Goal: Task Accomplishment & Management: Manage account settings

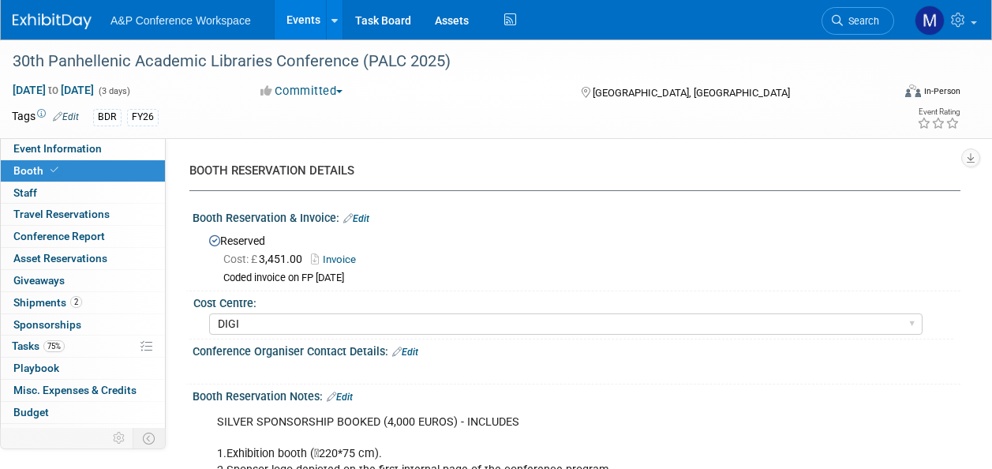
select select "DIGI"
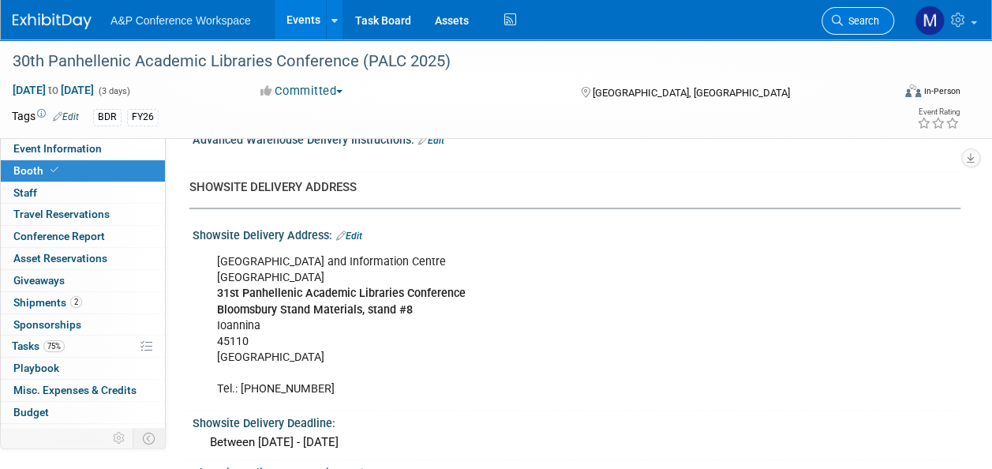
scroll to position [1241, 0]
click at [870, 26] on span "Search" at bounding box center [861, 21] width 36 height 12
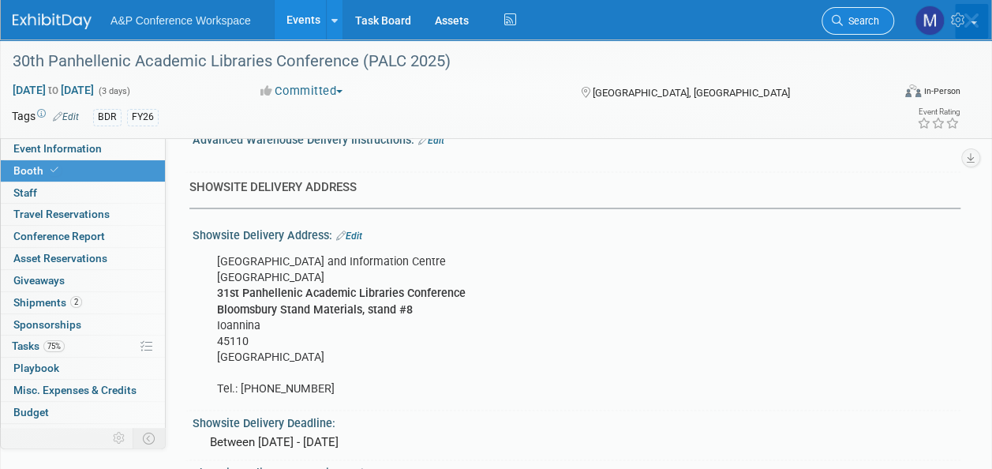
scroll to position [0, 0]
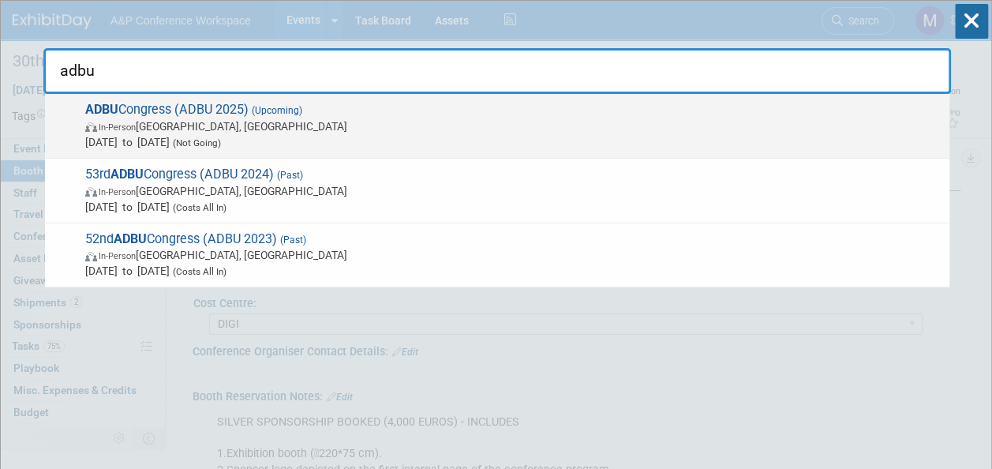
type input "adbu"
click at [227, 112] on span "ADBU Congress (ADBU 2025) (Upcoming) In-Person Nantes, France Oct 1, 2025 to Oc…" at bounding box center [511, 126] width 861 height 48
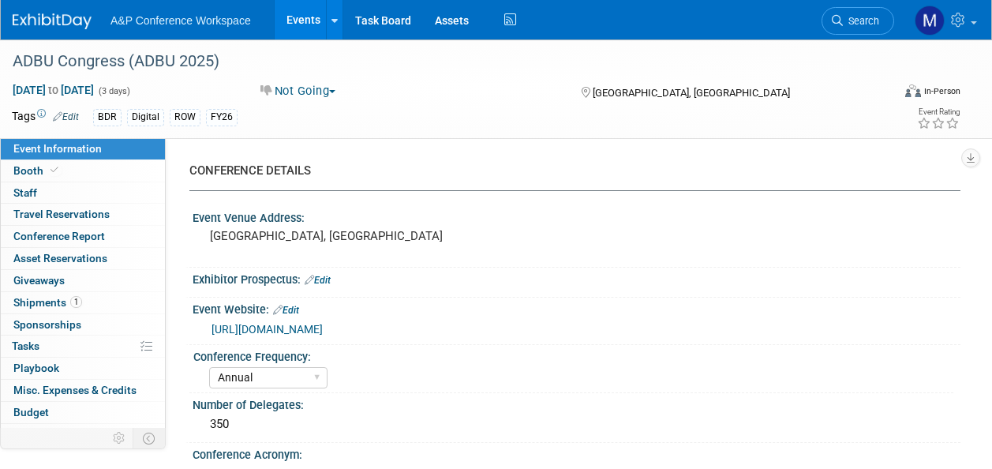
select select "Annual"
select select "Level 2"
select select "In-Person Booth"
select select "Libraries"
select select "Bloomsbury Digital Resources"
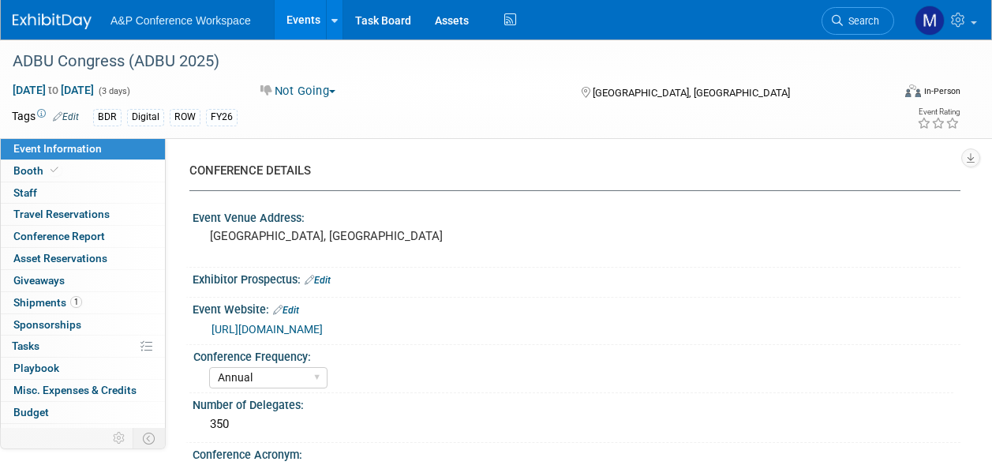
select select "[PERSON_NAME]"
select select "BDR Product Awareness and Trial Generation​"
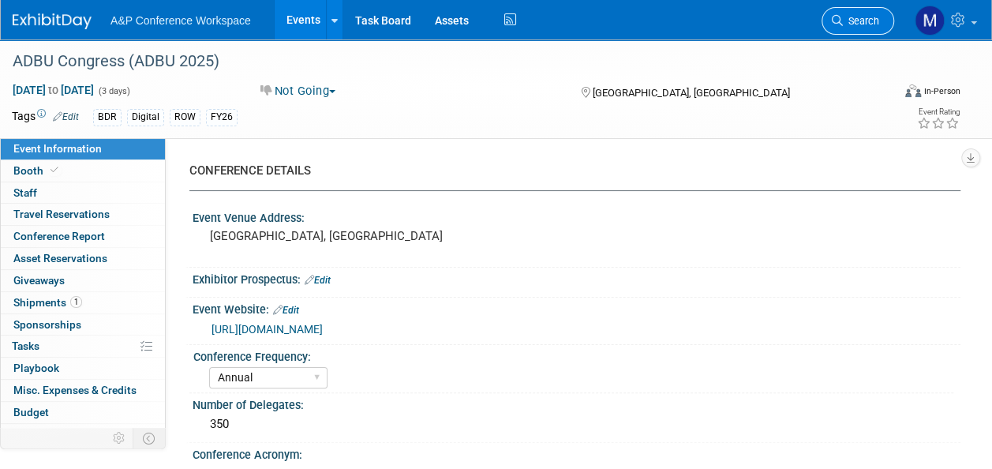
click at [852, 28] on link "Search" at bounding box center [858, 21] width 73 height 28
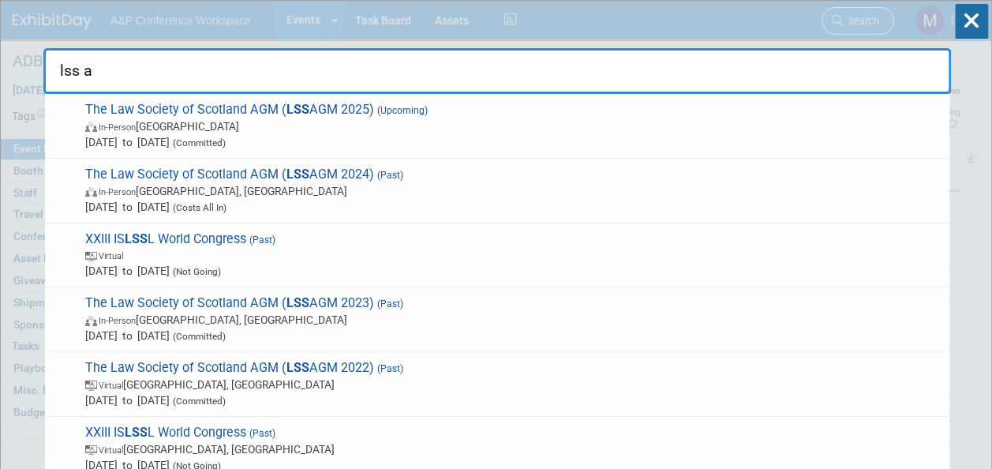
type input "lss ag"
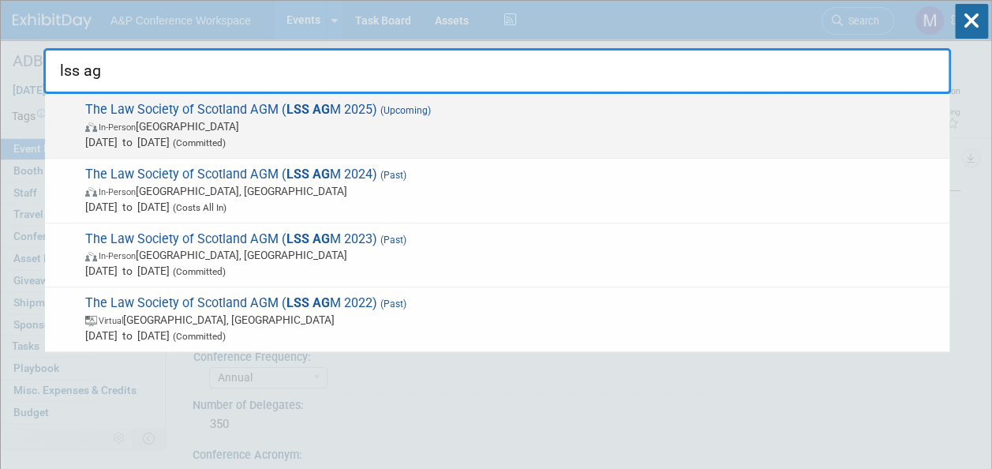
click at [333, 118] on span "In-Person United Kingdom" at bounding box center [513, 126] width 856 height 16
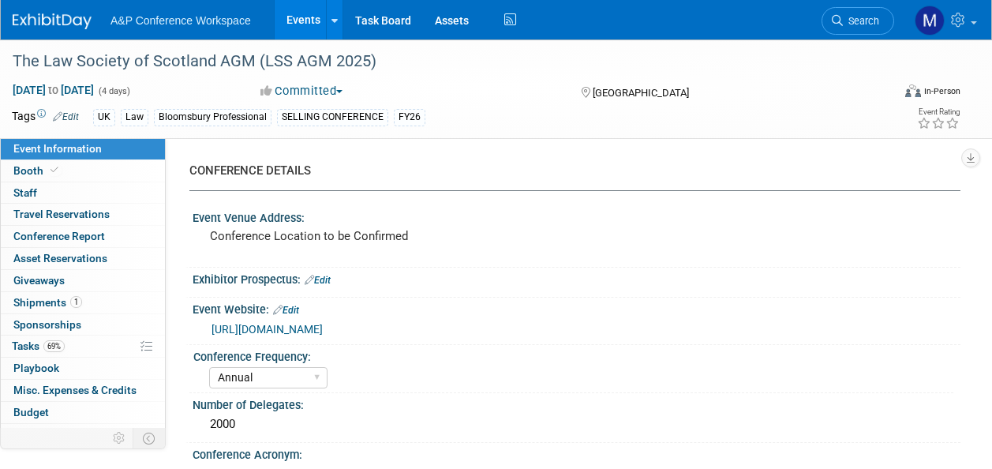
select select "Annual"
select select "Level 1"
select select "In-Person Booth"
select select "Law"
select select "Bloomsbury Professional"
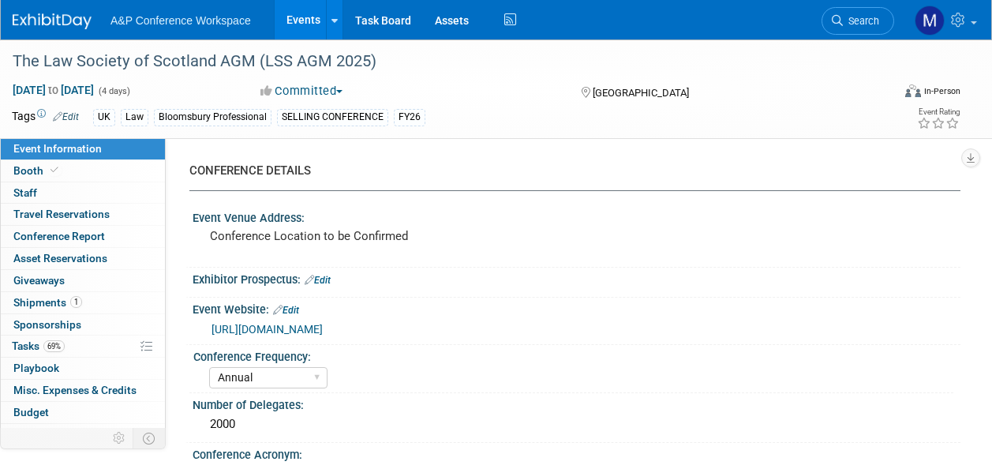
select select "[PERSON_NAME]"
select select "Networking/Commissioning"
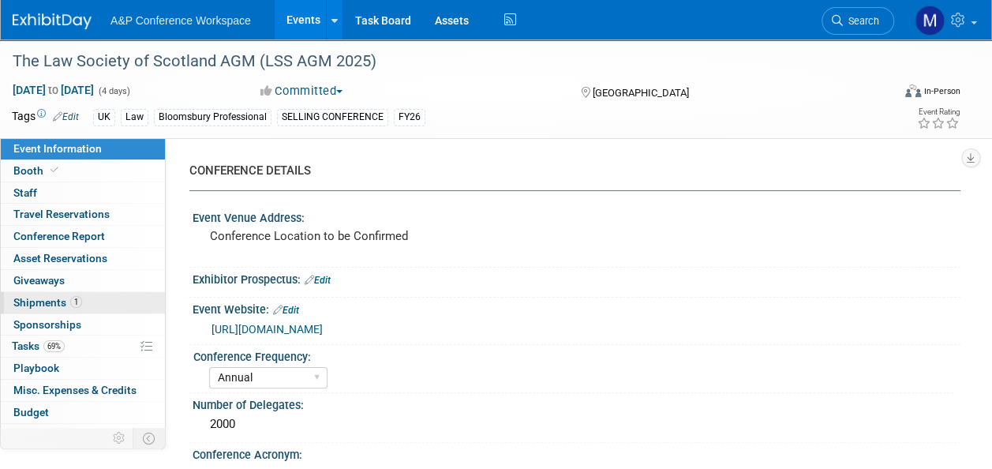
click at [72, 303] on span "1" at bounding box center [76, 302] width 12 height 12
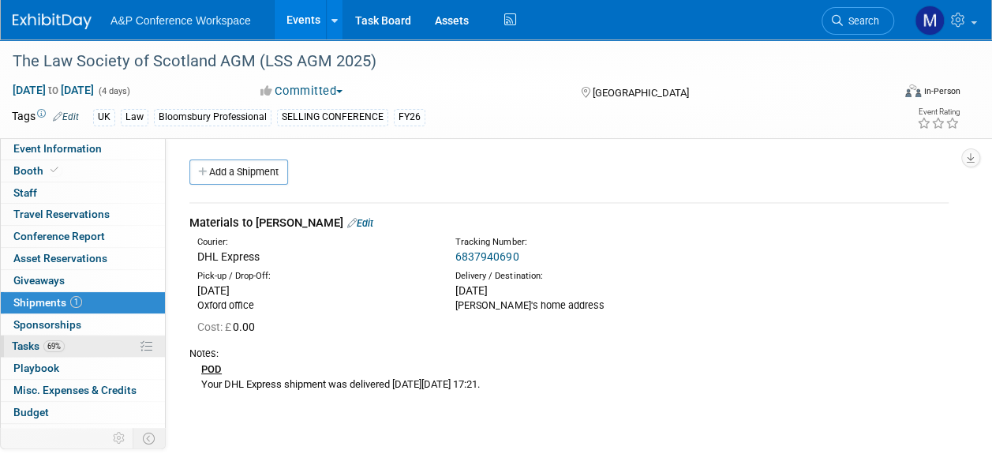
click at [76, 341] on link "69% Tasks 69%" at bounding box center [83, 345] width 164 height 21
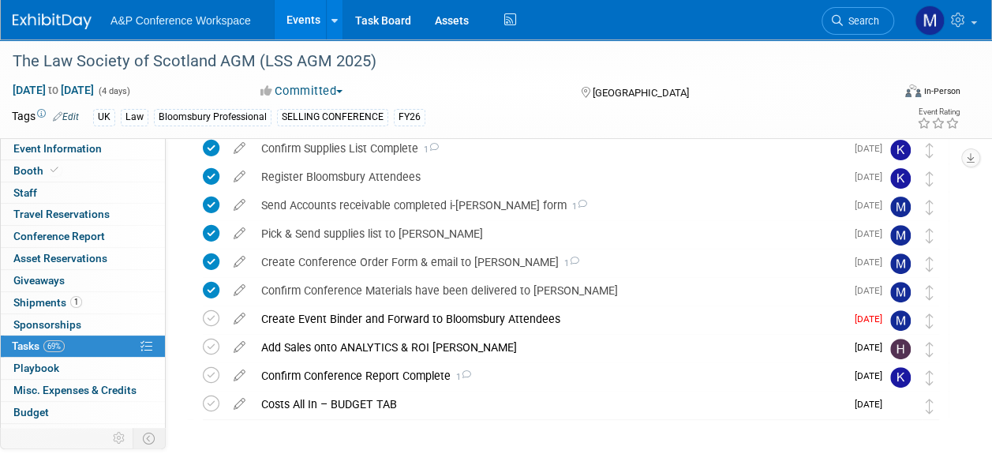
scroll to position [158, 0]
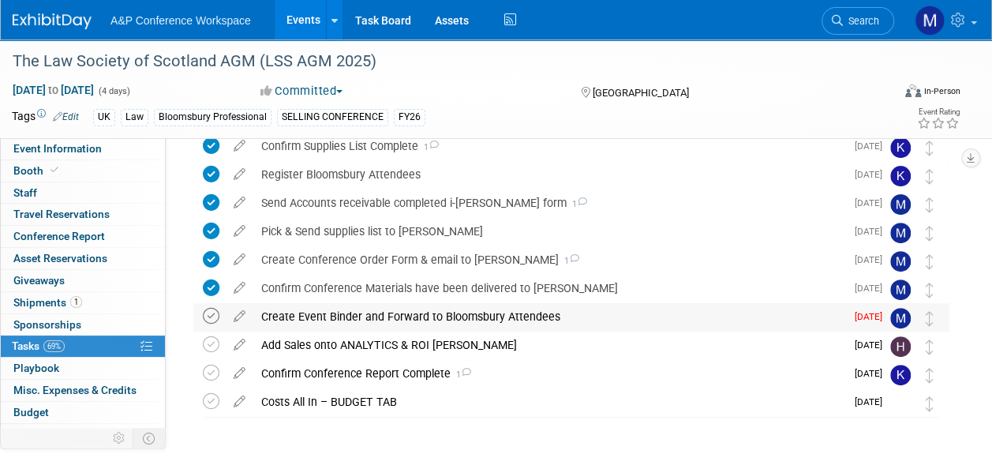
click at [210, 317] on icon at bounding box center [211, 316] width 17 height 17
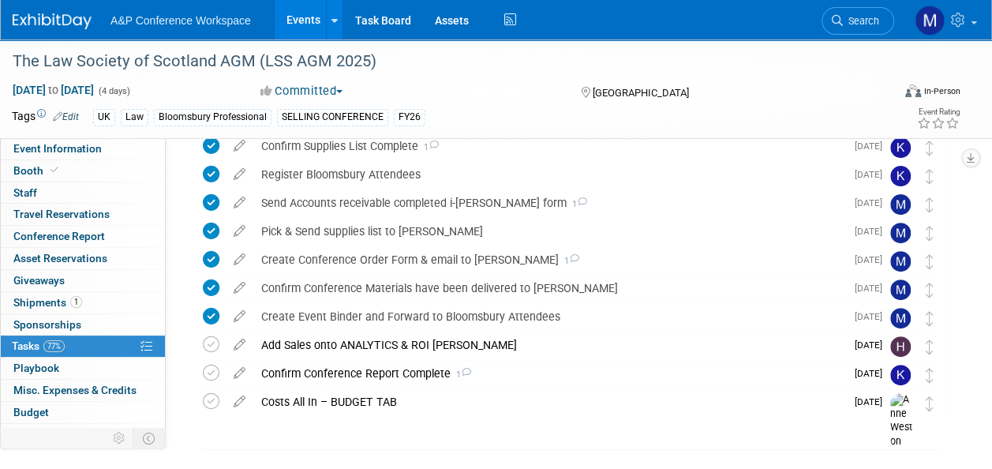
drag, startPoint x: 867, startPoint y: 19, endPoint x: 846, endPoint y: 17, distance: 20.6
click at [867, 19] on span "Search" at bounding box center [861, 21] width 36 height 12
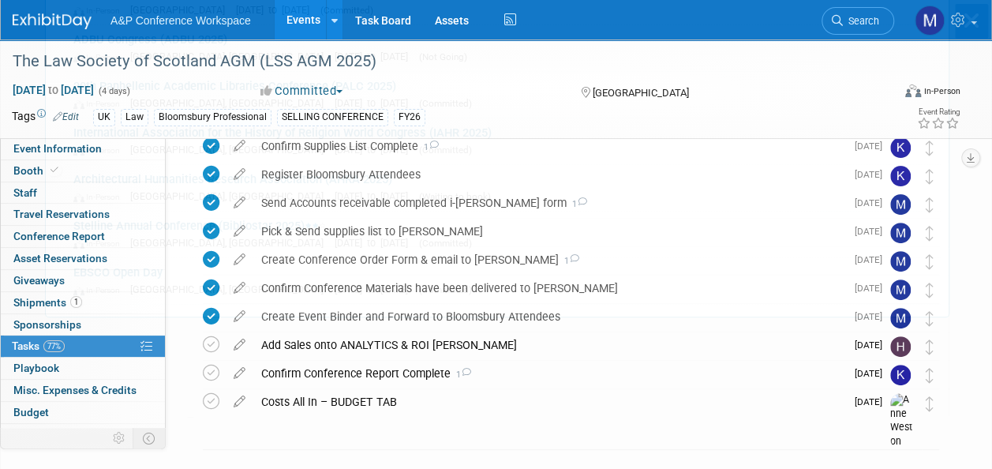
scroll to position [0, 0]
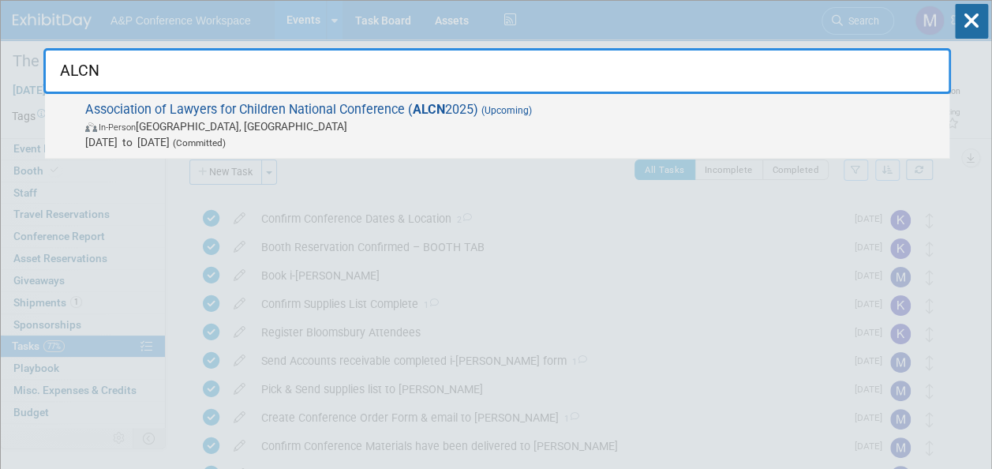
type input "ALCN"
click at [375, 110] on span "Association of Lawyers for Children National Conference ( ALCN 2025) (Upcoming)…" at bounding box center [511, 126] width 861 height 48
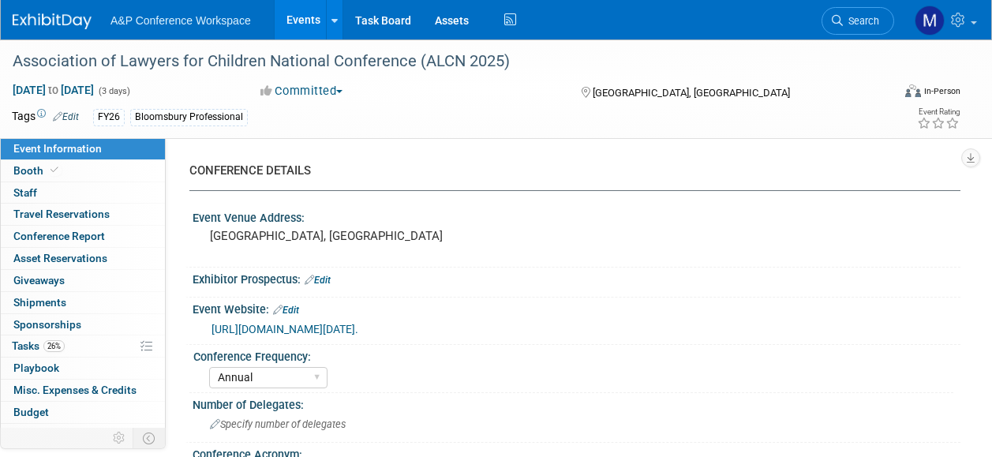
select select "Annual"
select select "Level 2"
select select "In-Person Booth"
select select "Law"
select select "Bloomsbury Professional"
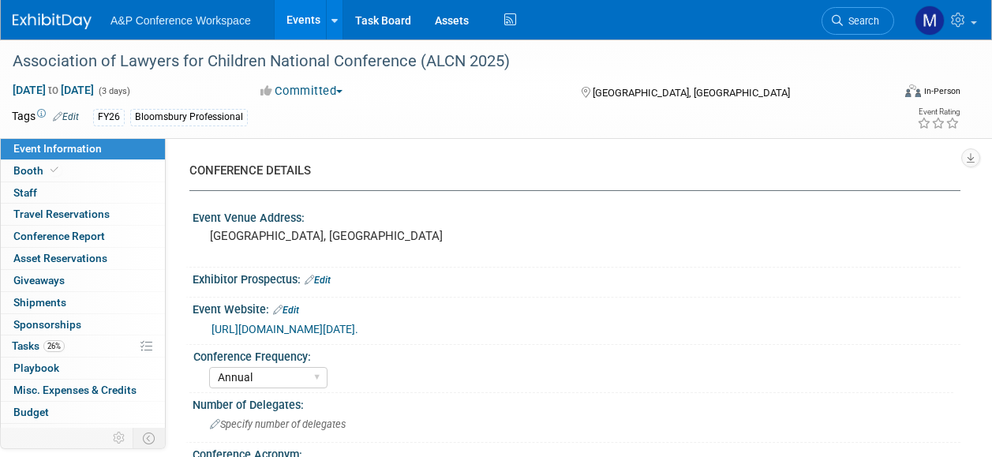
select select "[PERSON_NAME]"
select select "Networking/Commissioning"
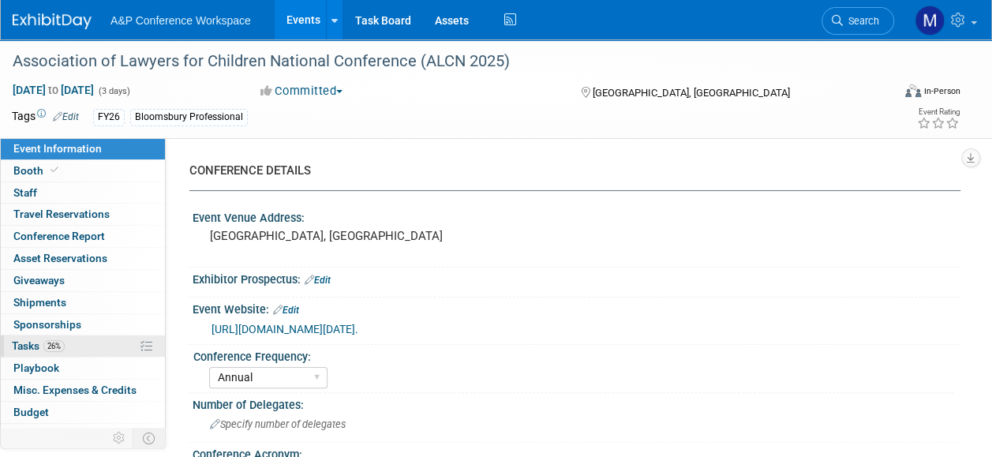
click at [98, 344] on link "26% Tasks 26%" at bounding box center [83, 345] width 164 height 21
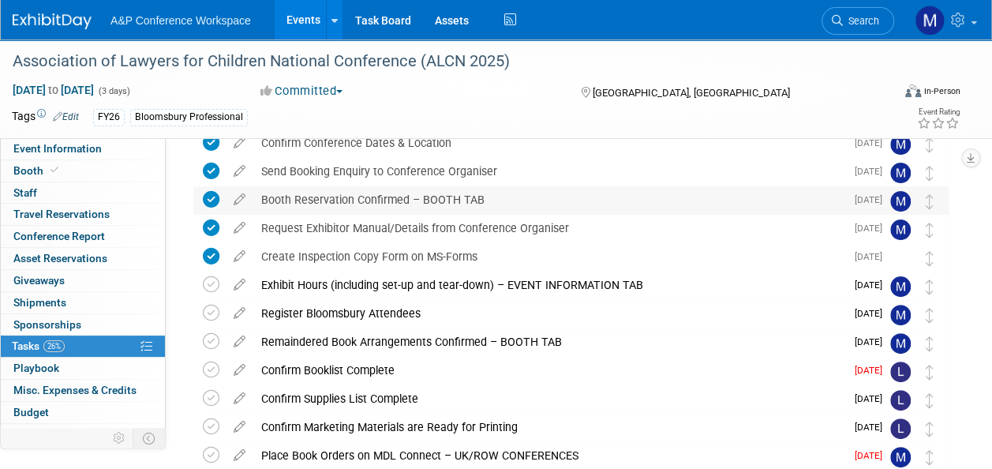
scroll to position [158, 0]
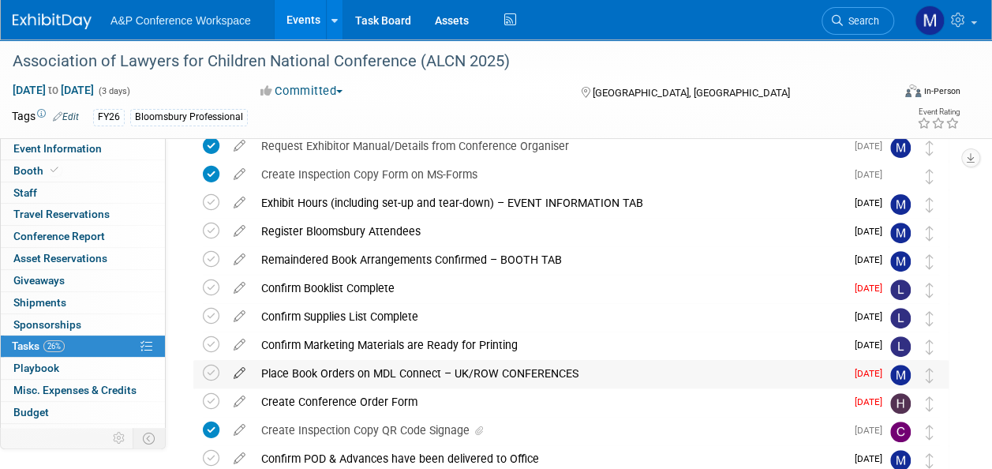
click at [238, 372] on icon at bounding box center [240, 370] width 28 height 20
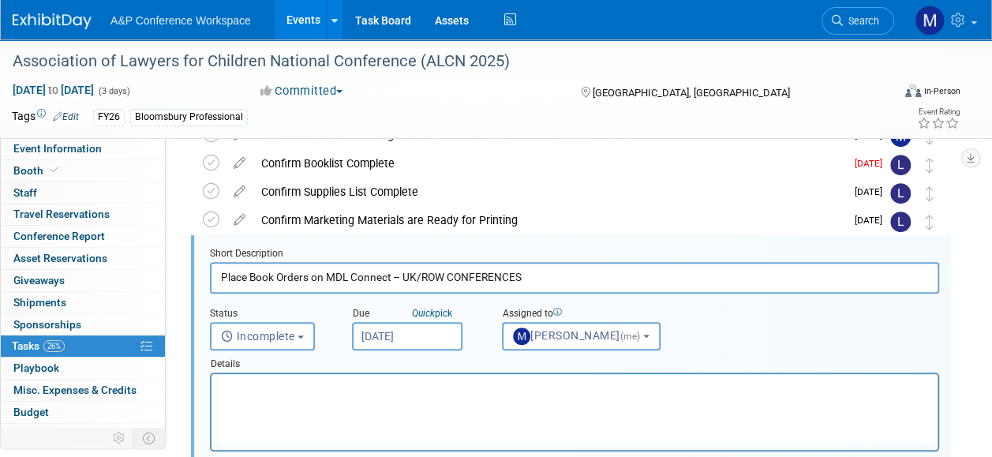
scroll to position [0, 0]
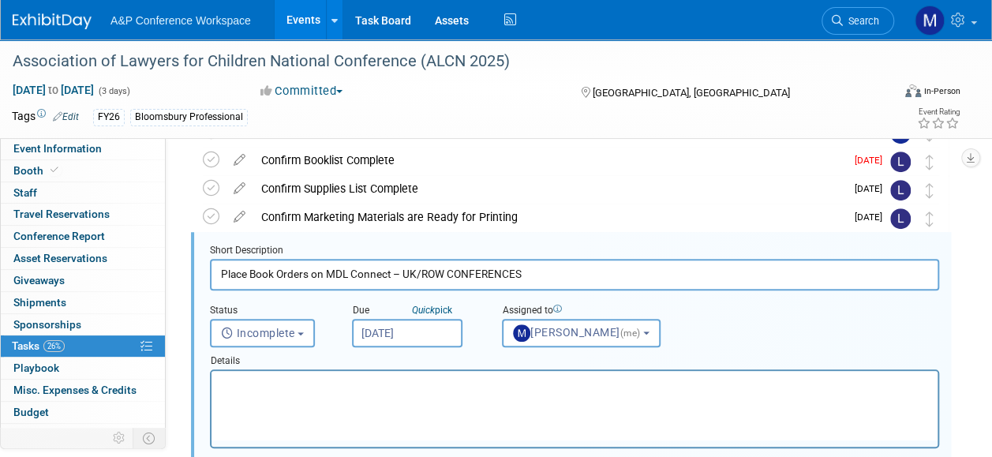
click at [422, 335] on input "[DATE]" at bounding box center [407, 333] width 111 height 28
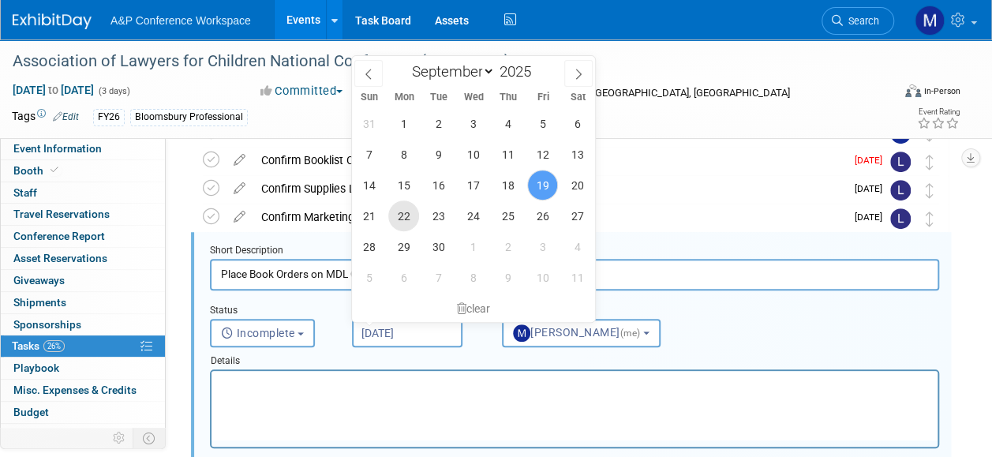
click at [409, 212] on span "22" at bounding box center [403, 215] width 31 height 31
type input "Sep 22, 2025"
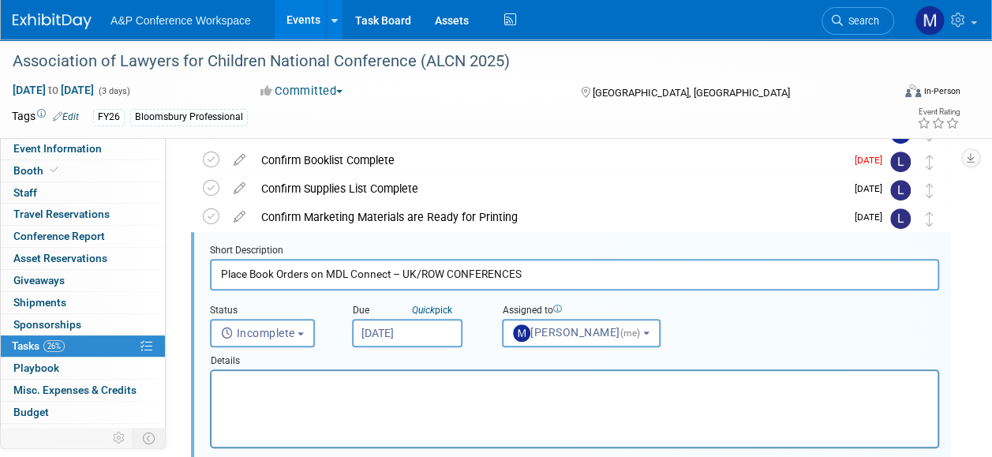
click at [384, 388] on p "Rich Text Area. Press ALT-0 for help." at bounding box center [575, 384] width 708 height 15
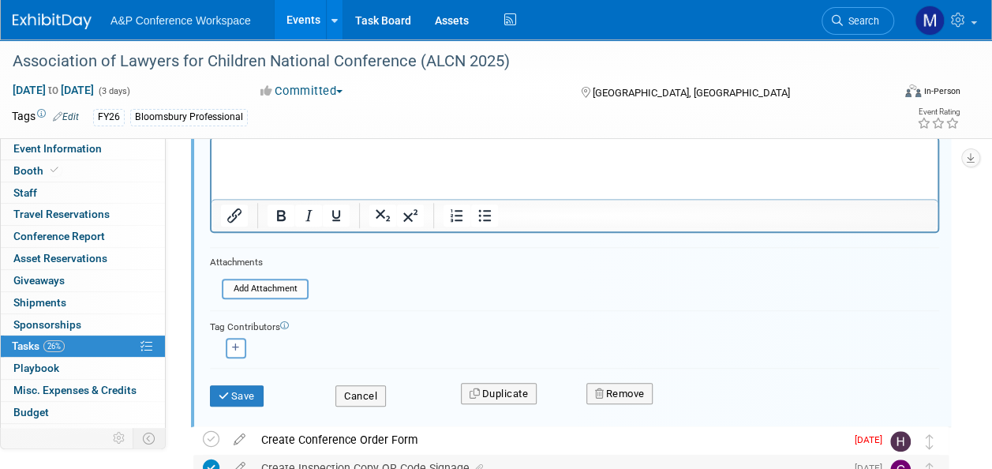
scroll to position [601, 0]
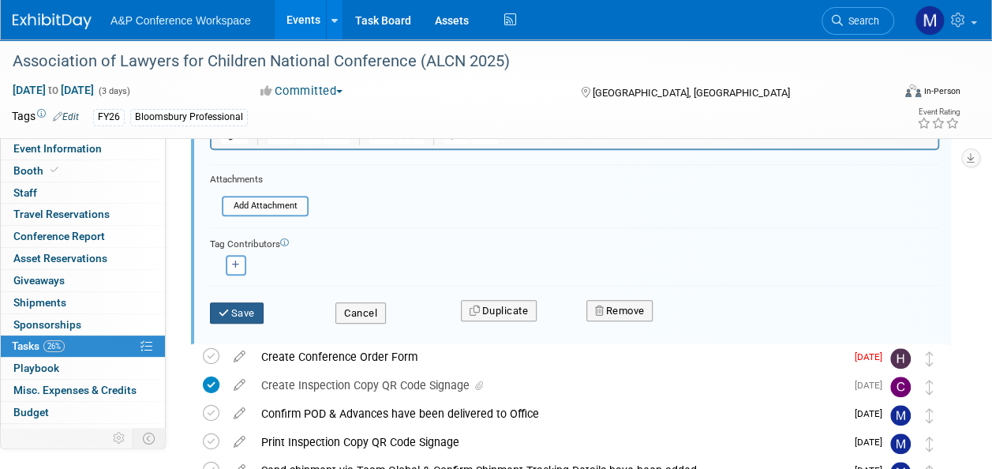
click at [245, 306] on button "Save" at bounding box center [237, 313] width 54 height 22
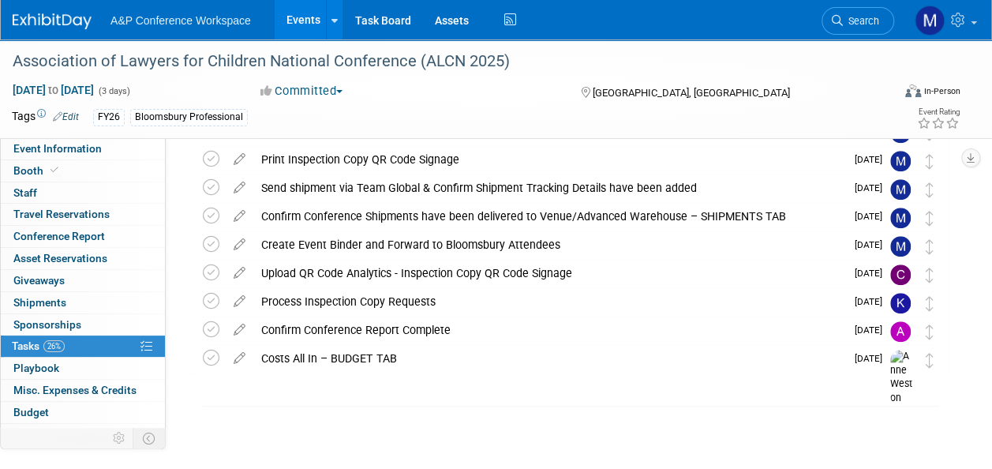
scroll to position [328, 0]
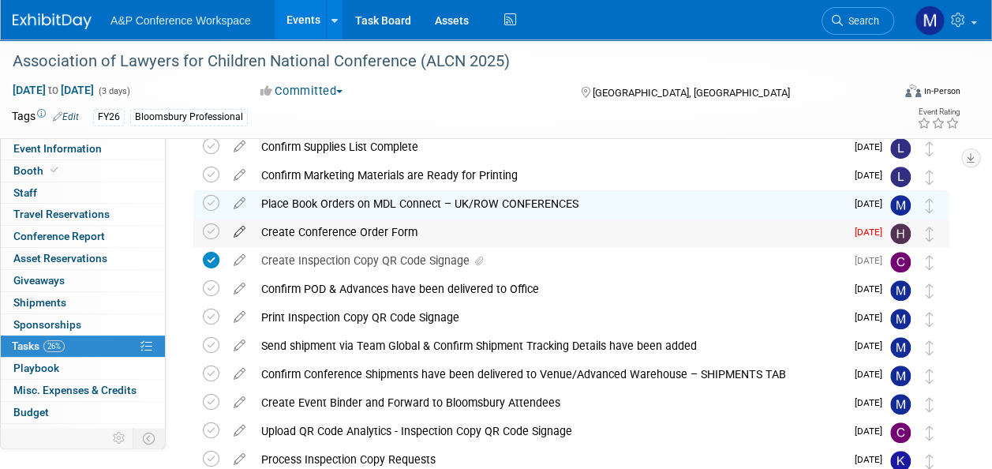
click at [238, 230] on icon at bounding box center [240, 229] width 28 height 20
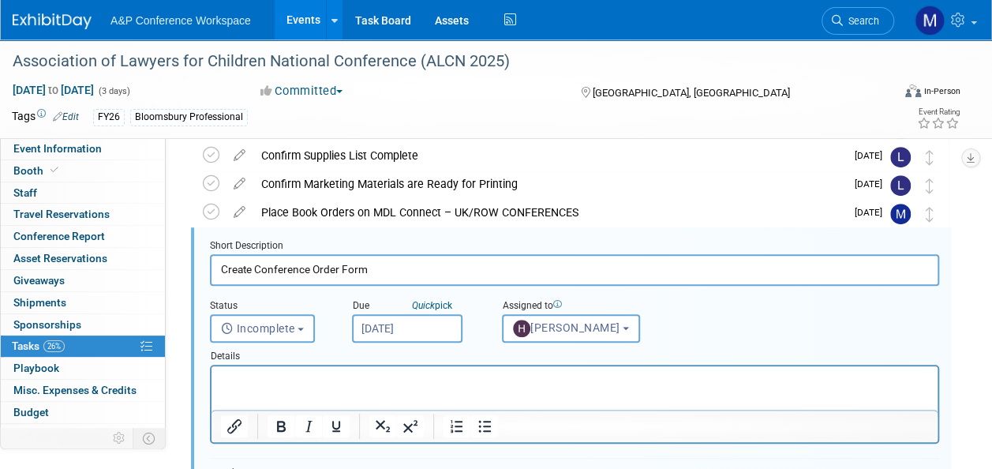
scroll to position [314, 0]
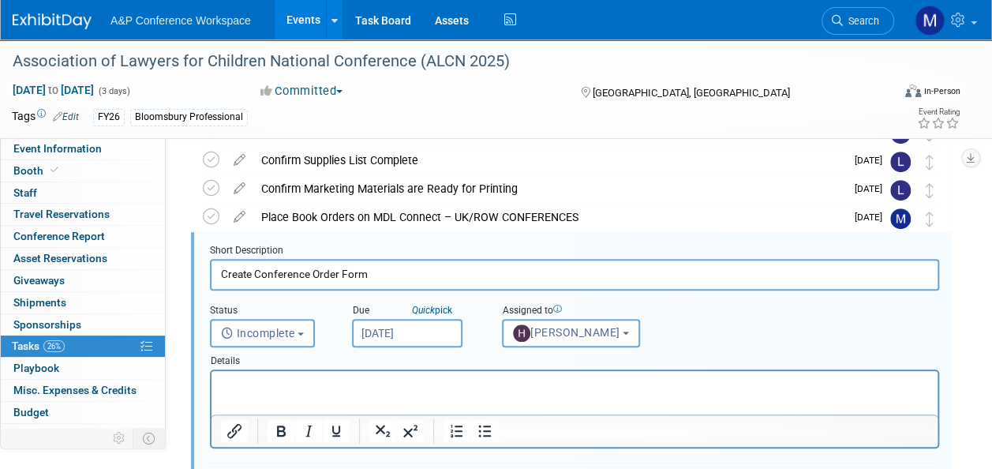
click at [381, 327] on input "[DATE]" at bounding box center [407, 333] width 111 height 28
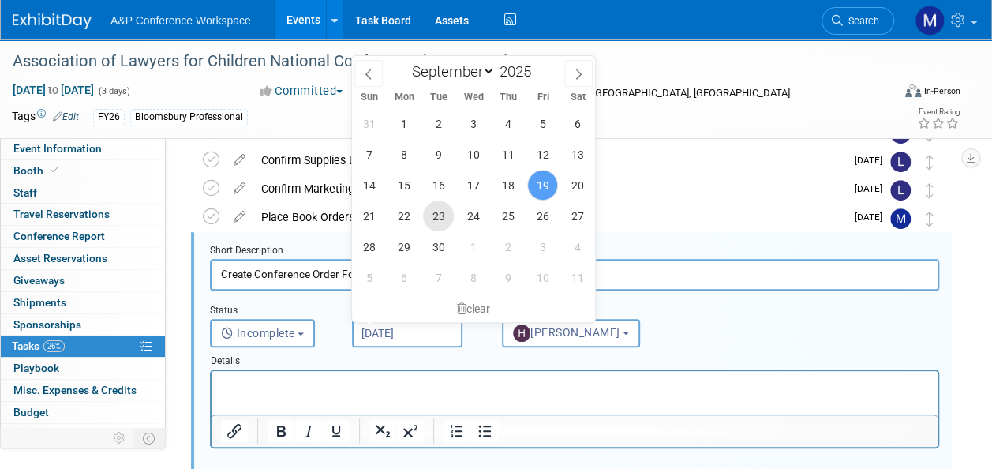
click at [443, 213] on span "23" at bounding box center [438, 215] width 31 height 31
type input "[DATE]"
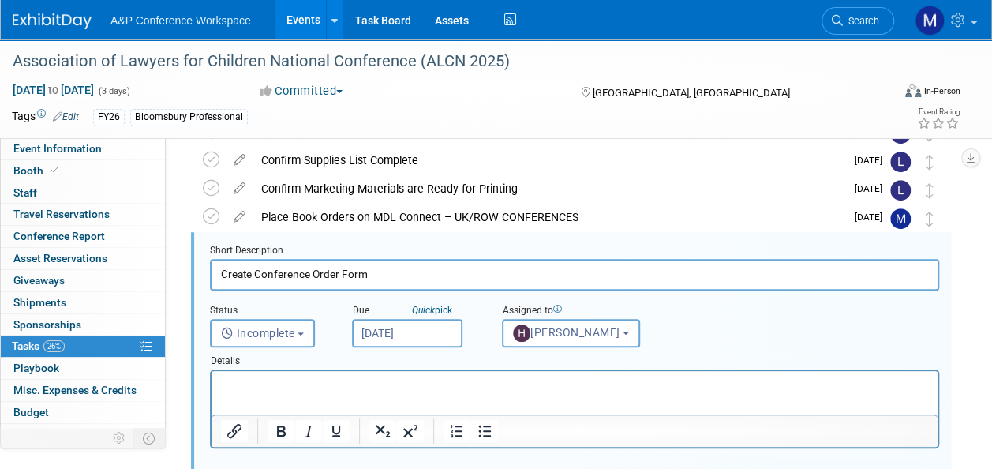
click at [412, 392] on html at bounding box center [575, 381] width 726 height 21
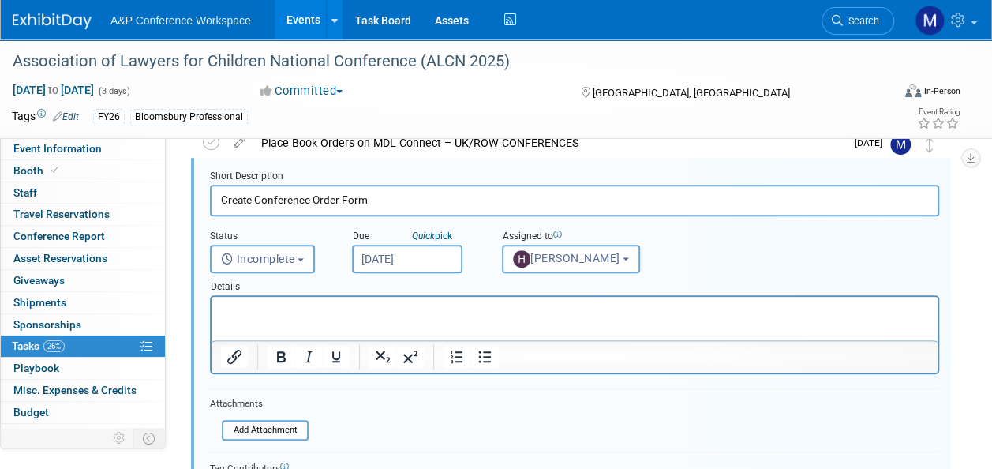
scroll to position [472, 0]
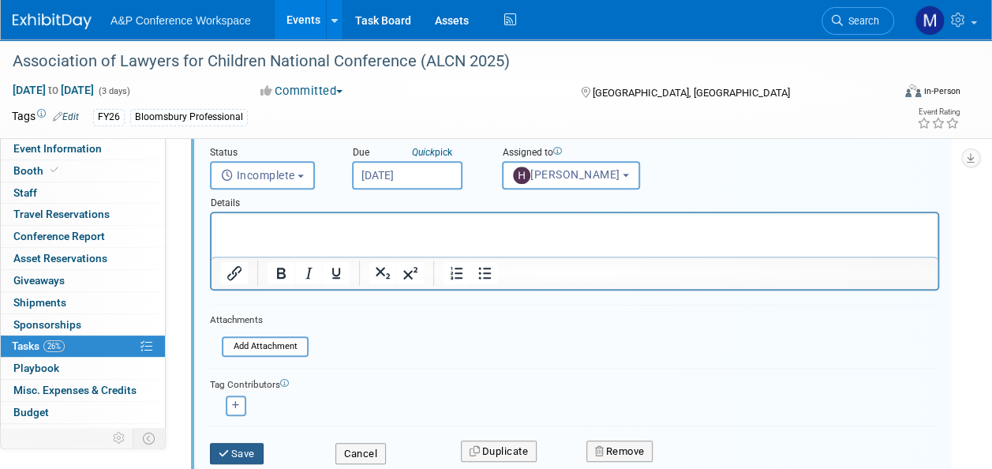
click at [234, 447] on button "Save" at bounding box center [237, 454] width 54 height 22
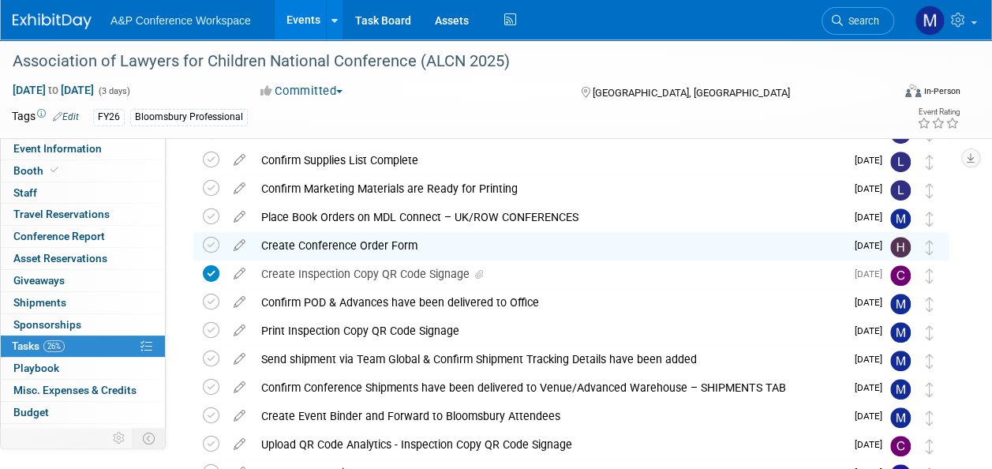
scroll to position [235, 0]
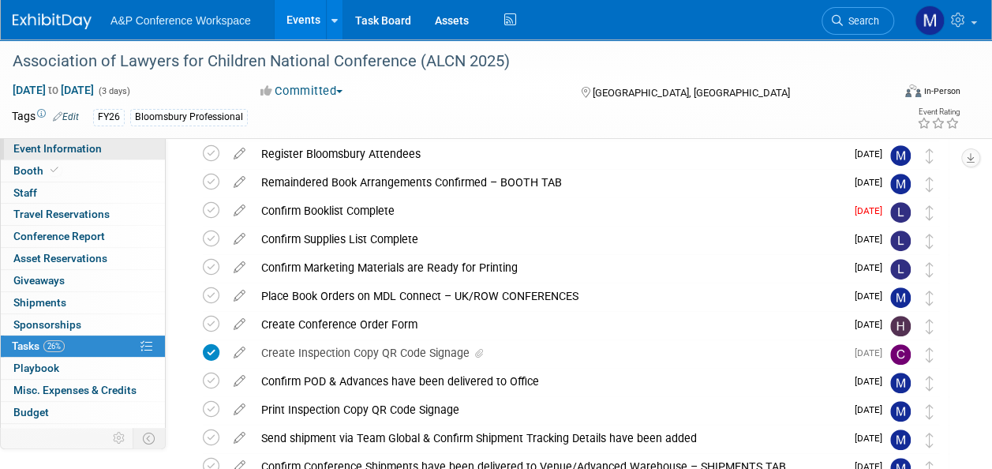
click at [94, 152] on span "Event Information" at bounding box center [57, 148] width 88 height 13
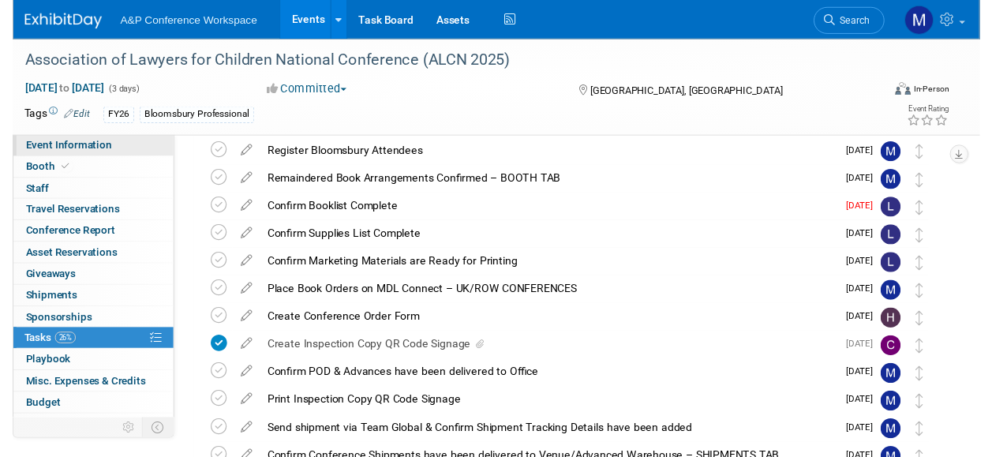
scroll to position [0, 0]
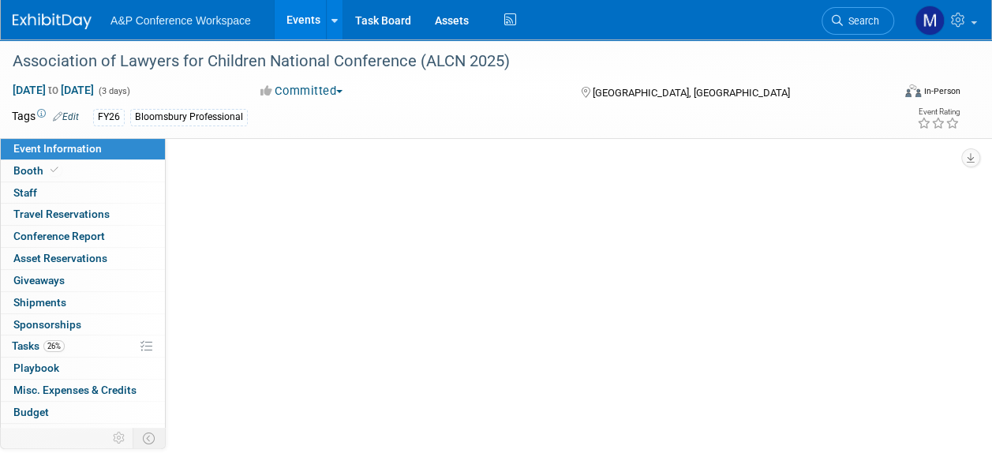
select select "Annual"
select select "Level 2"
select select "In-Person Booth"
select select "Law"
select select "Bloomsbury Professional"
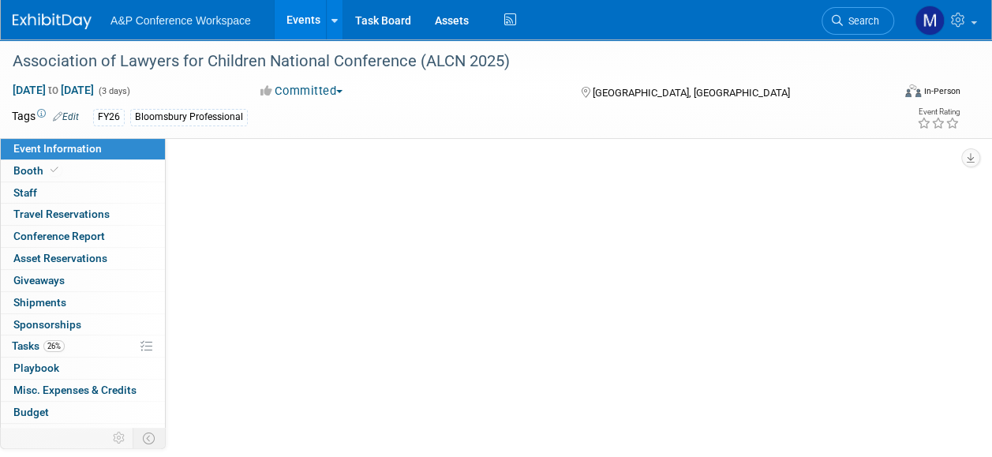
select select "[PERSON_NAME]"
select select "Networking/Commissioning"
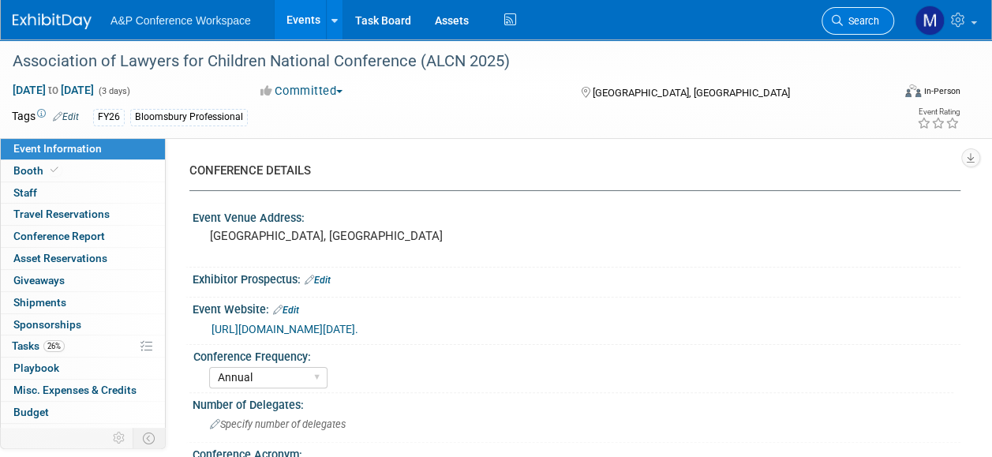
click at [851, 18] on span "Search" at bounding box center [861, 21] width 36 height 12
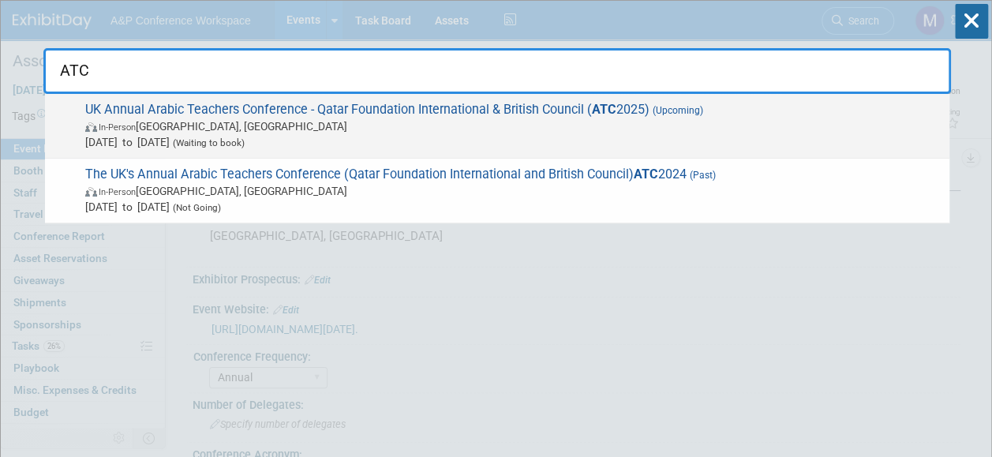
type input "ATC"
click at [346, 104] on span "UK Annual Arabic Teachers Conference - Qatar Foundation International & British…" at bounding box center [511, 126] width 861 height 48
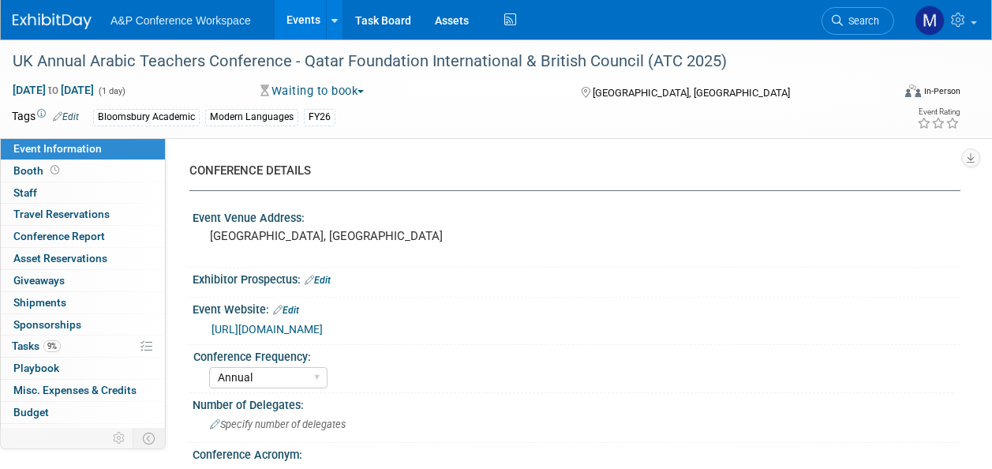
select select "Annual"
select select "Level 2"
select select "In-Person Booth"
select select "Modern Languages"
select select "Bloomsbury Academic"
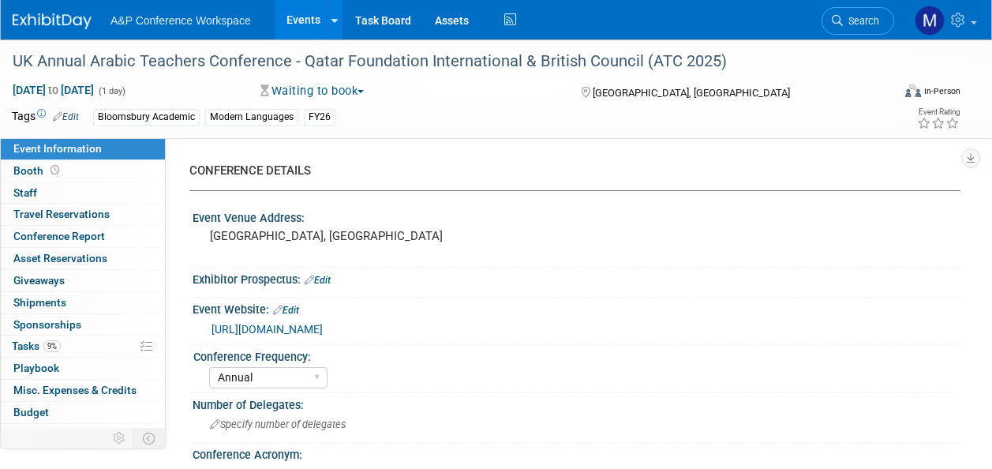
select select "[PERSON_NAME]"
select select "Brand/Subject Presence​"
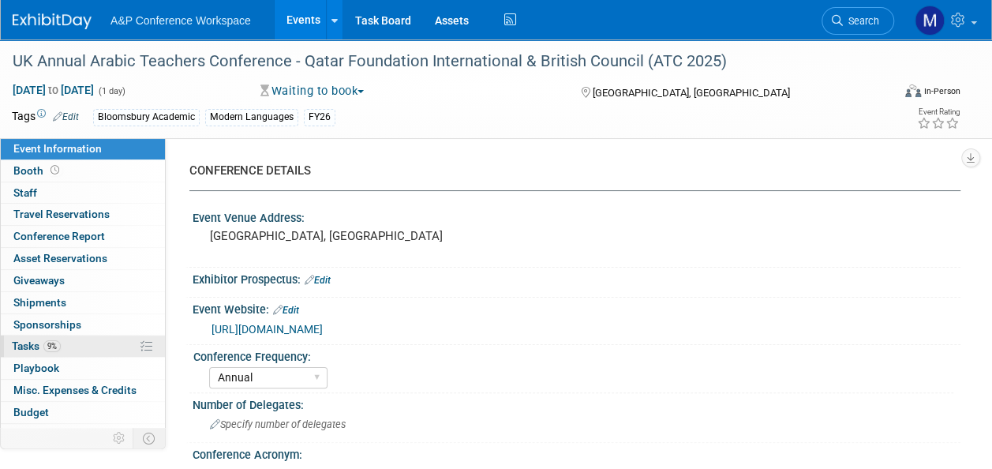
click at [82, 341] on link "9% Tasks 9%" at bounding box center [83, 345] width 164 height 21
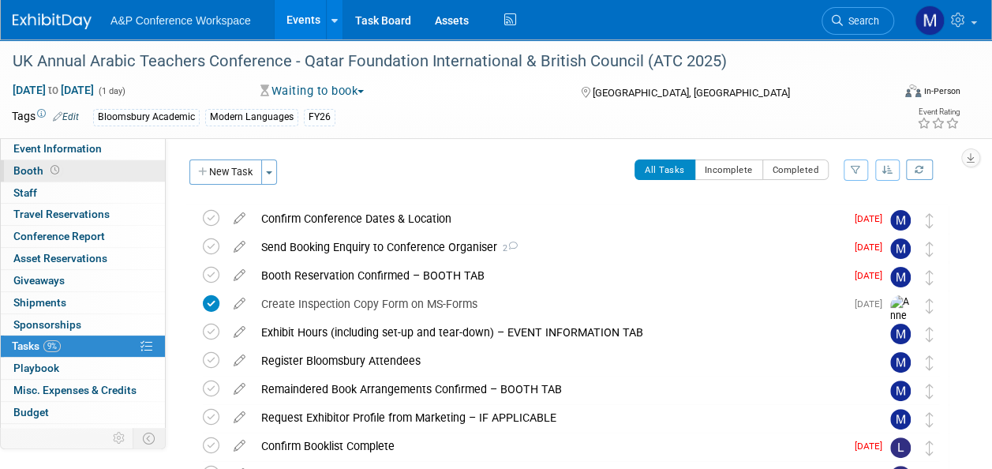
click at [114, 162] on link "Booth" at bounding box center [83, 170] width 164 height 21
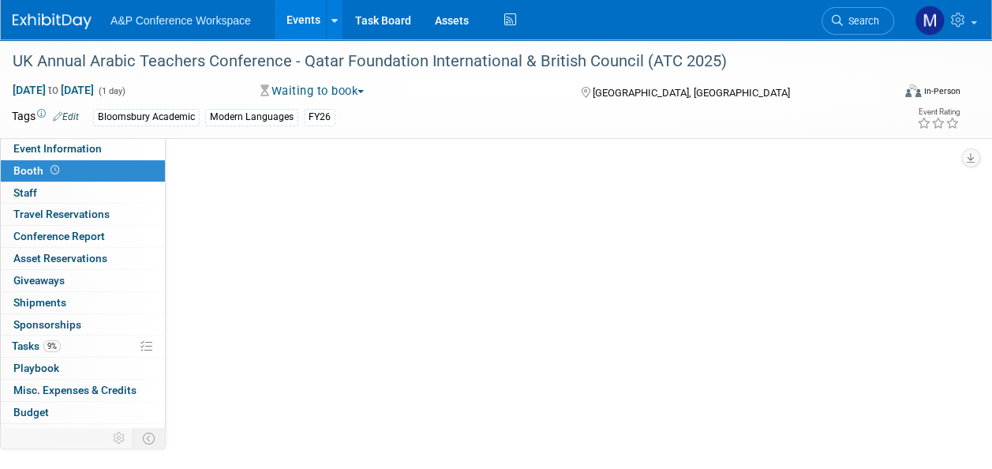
select select "BLRG"
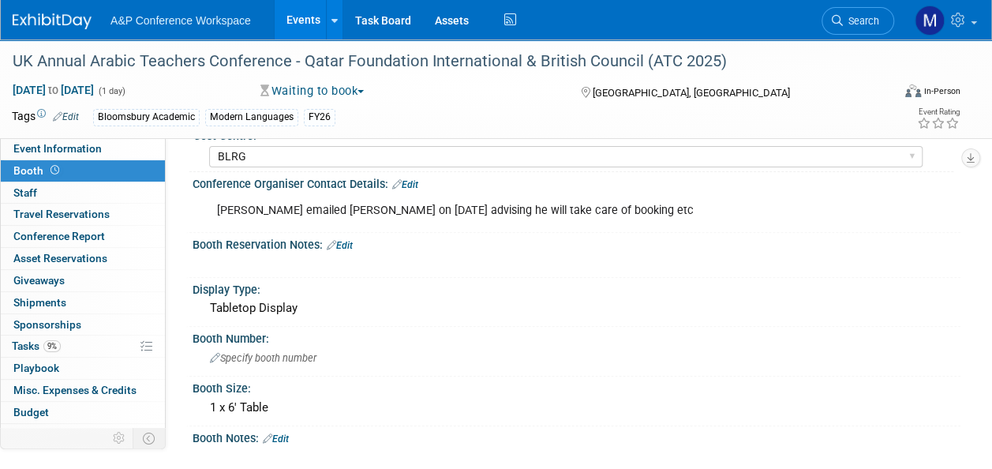
scroll to position [158, 0]
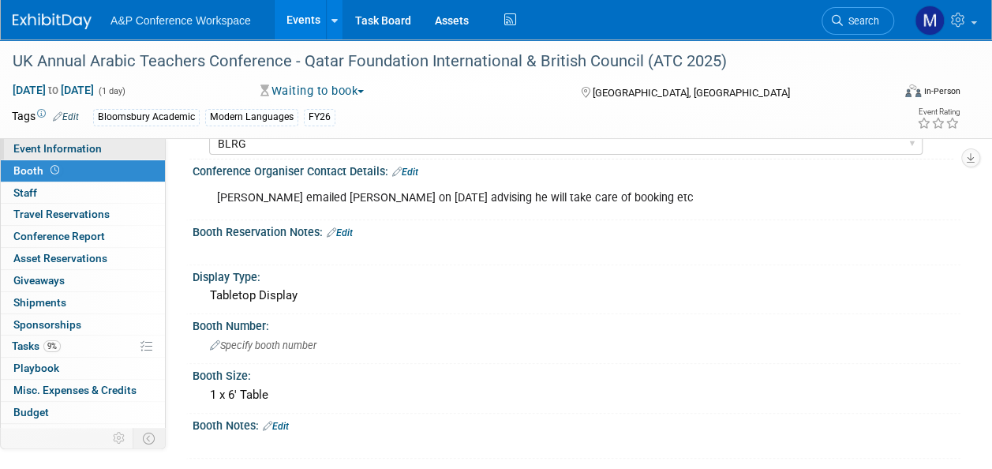
click at [134, 150] on link "Event Information" at bounding box center [83, 148] width 164 height 21
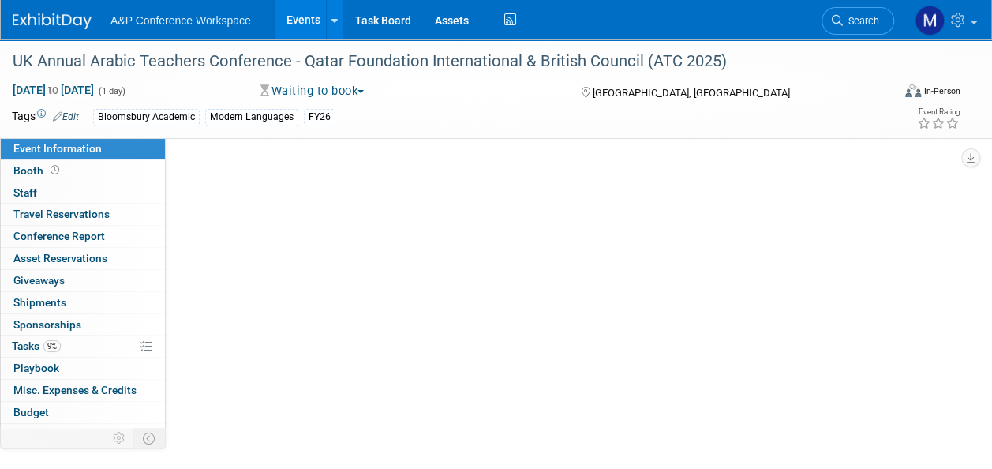
scroll to position [0, 0]
select select "Annual"
select select "Level 2"
select select "In-Person Booth"
select select "Modern Languages"
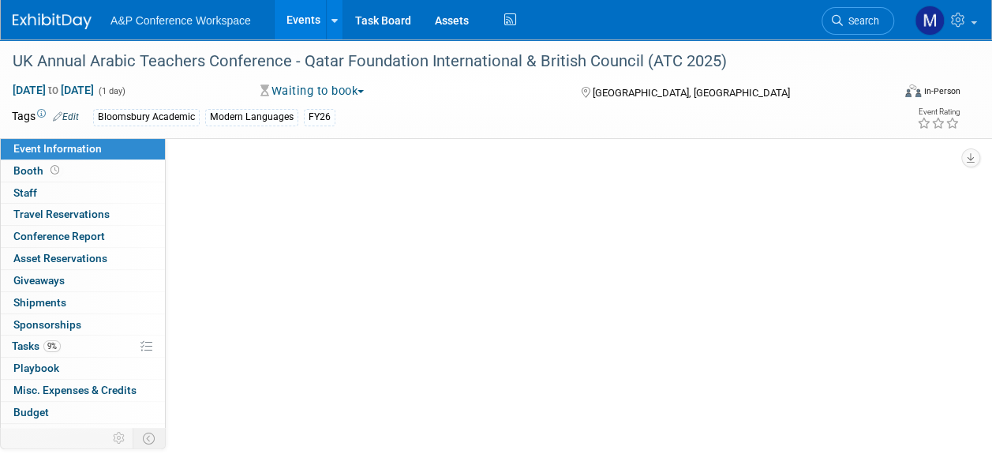
select select "Bloomsbury Academic"
select select "[PERSON_NAME]"
select select "Brand/Subject Presence​"
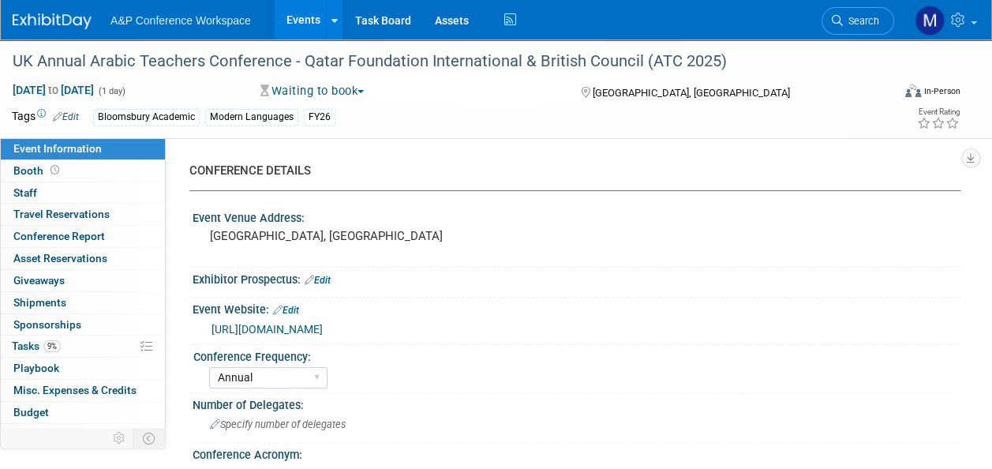
click at [320, 324] on link "[URL][DOMAIN_NAME]" at bounding box center [267, 329] width 111 height 13
click at [52, 341] on span "9%" at bounding box center [51, 346] width 17 height 12
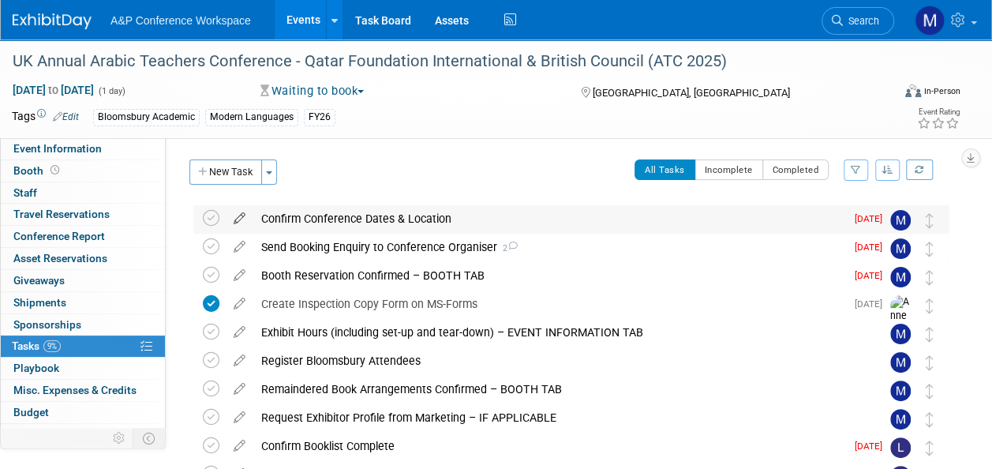
click at [245, 218] on icon at bounding box center [240, 215] width 28 height 20
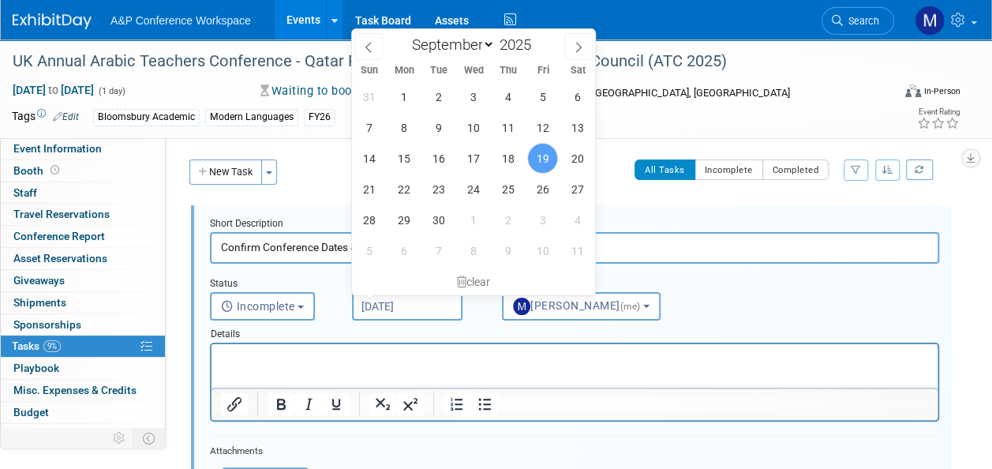
click at [403, 309] on input "[DATE]" at bounding box center [407, 306] width 111 height 28
click at [433, 186] on span "23" at bounding box center [438, 189] width 31 height 31
type input "[DATE]"
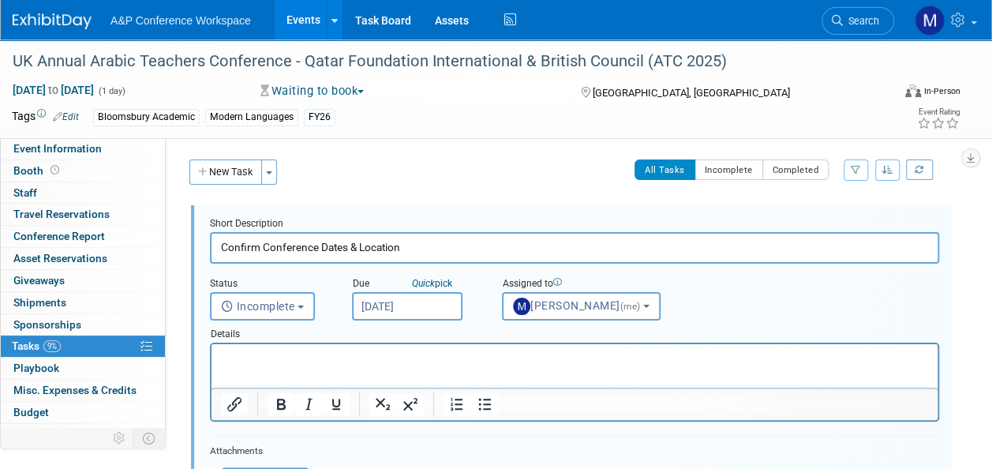
click at [401, 358] on p "Rich Text Area. Press ALT-0 for help." at bounding box center [575, 357] width 708 height 15
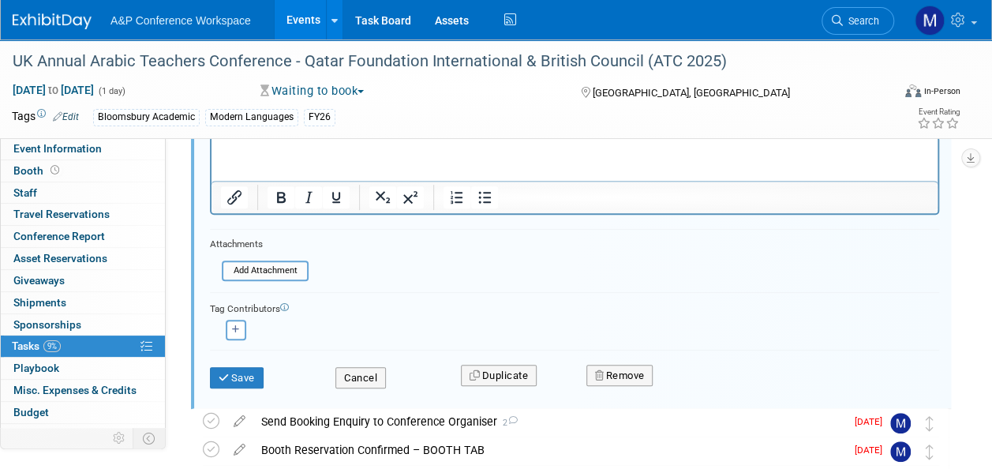
scroll to position [237, 0]
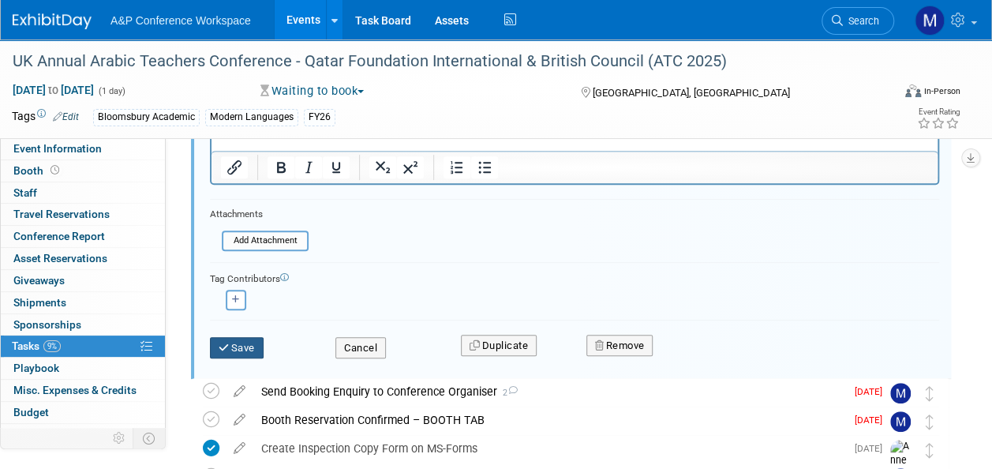
click at [224, 347] on icon "submit" at bounding box center [225, 348] width 13 height 10
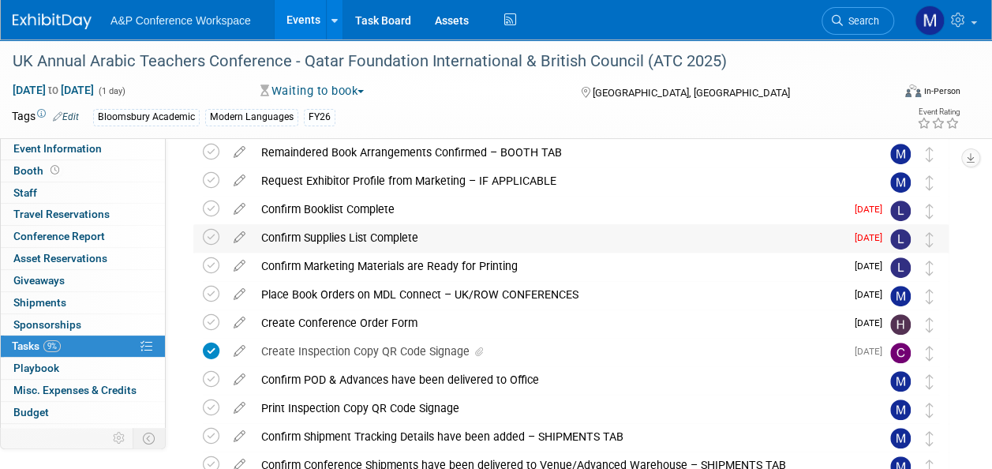
scroll to position [79, 0]
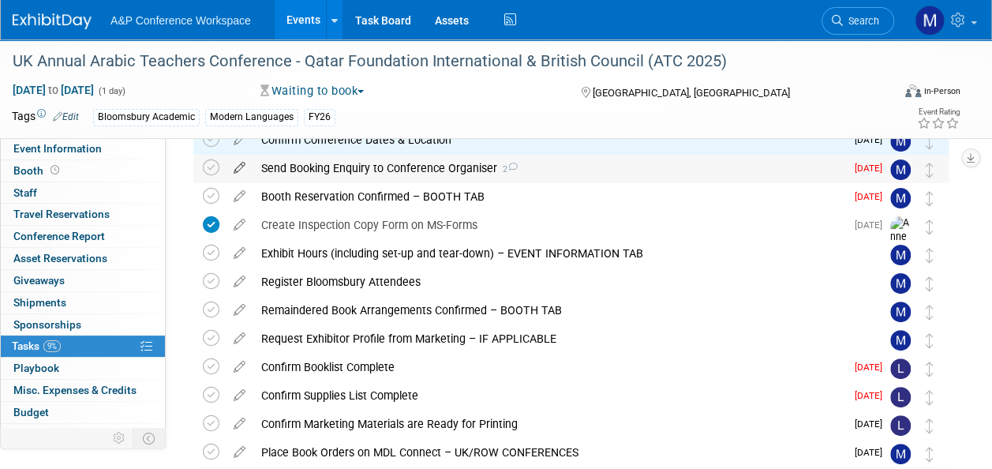
click at [244, 163] on icon at bounding box center [240, 165] width 28 height 20
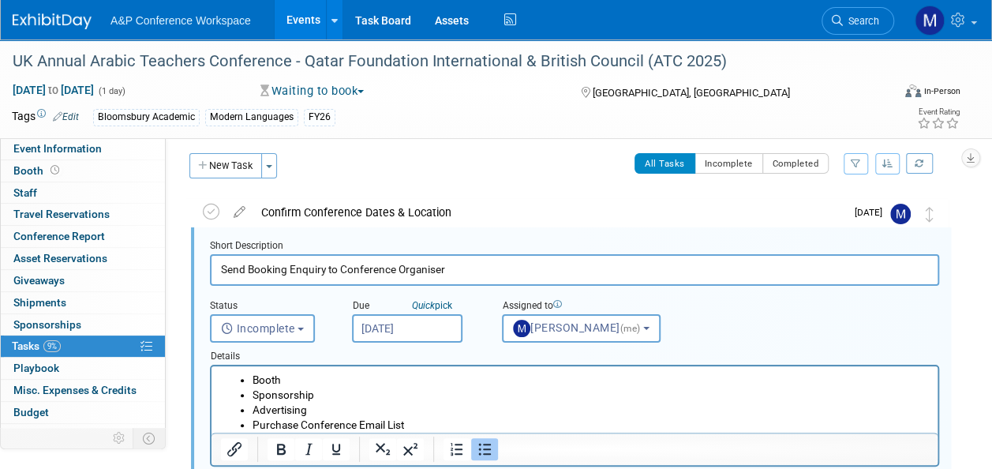
scroll to position [2, 0]
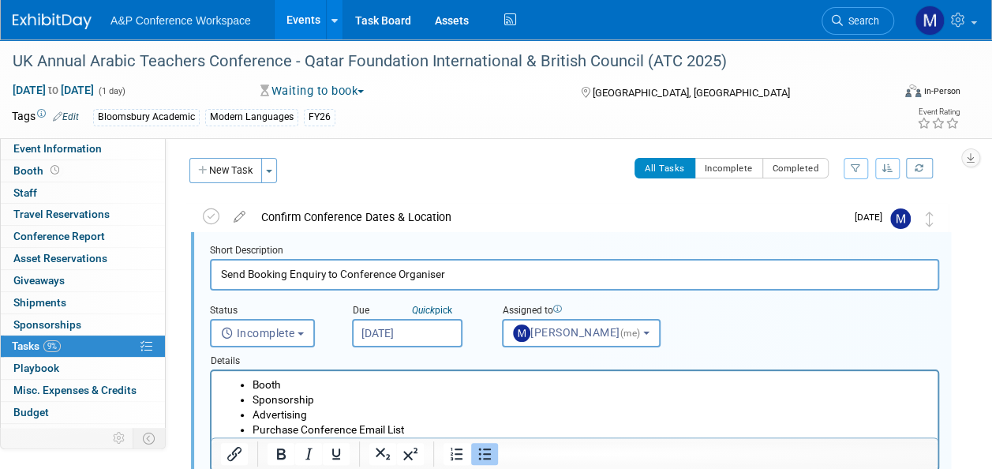
click at [384, 332] on input "[DATE]" at bounding box center [407, 333] width 111 height 28
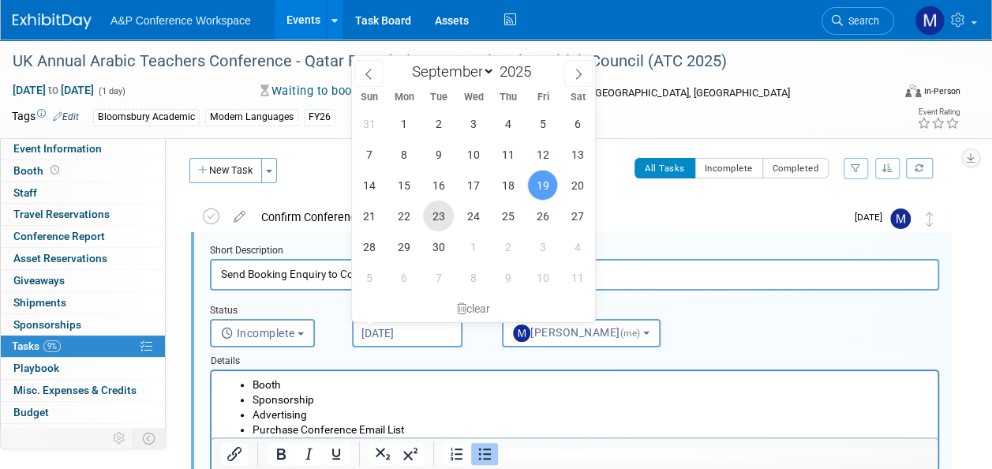
click at [434, 215] on span "23" at bounding box center [438, 215] width 31 height 31
type input "[DATE]"
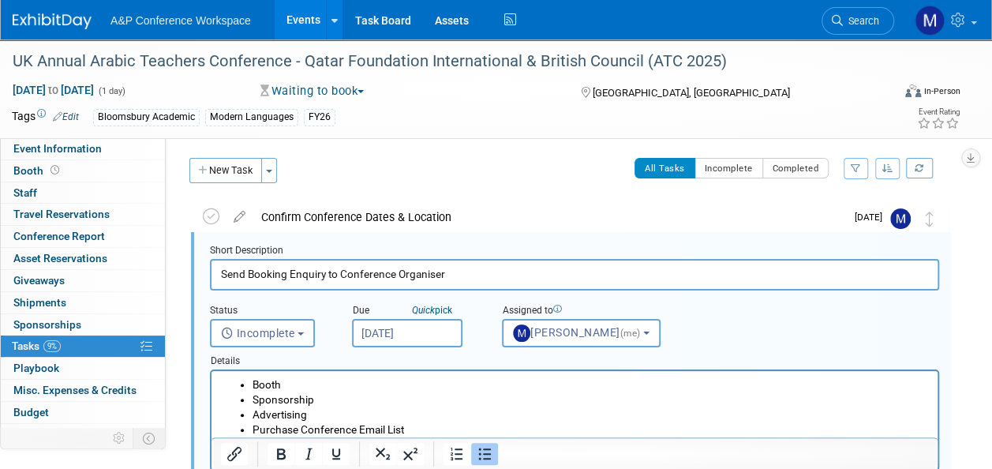
click at [438, 390] on li "Booth" at bounding box center [591, 384] width 676 height 15
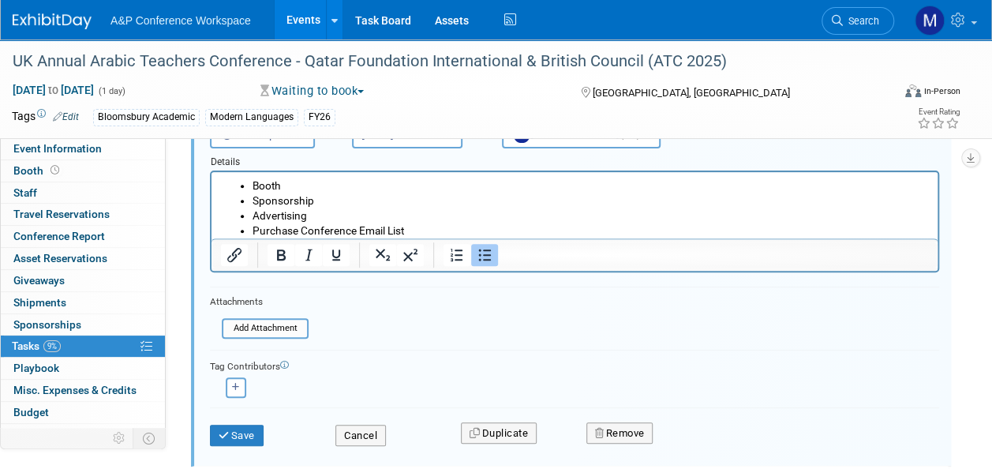
scroll to position [238, 0]
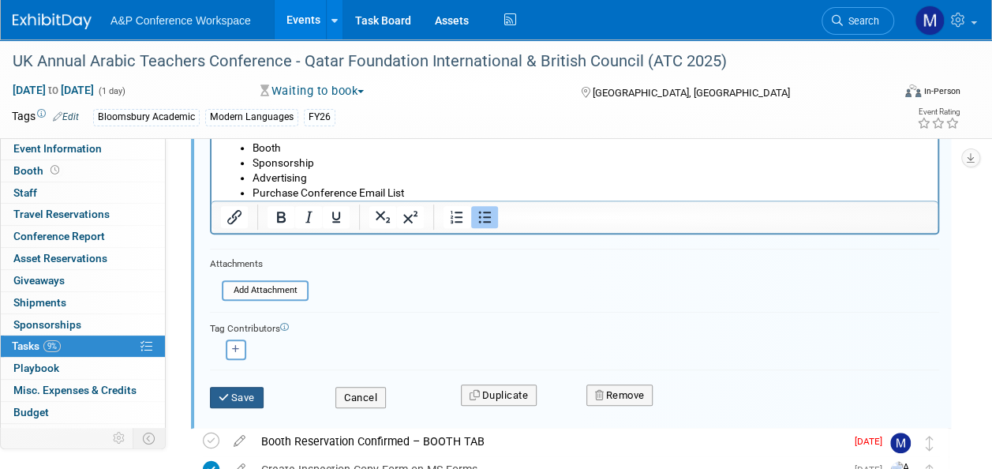
click at [246, 389] on button "Save" at bounding box center [237, 398] width 54 height 22
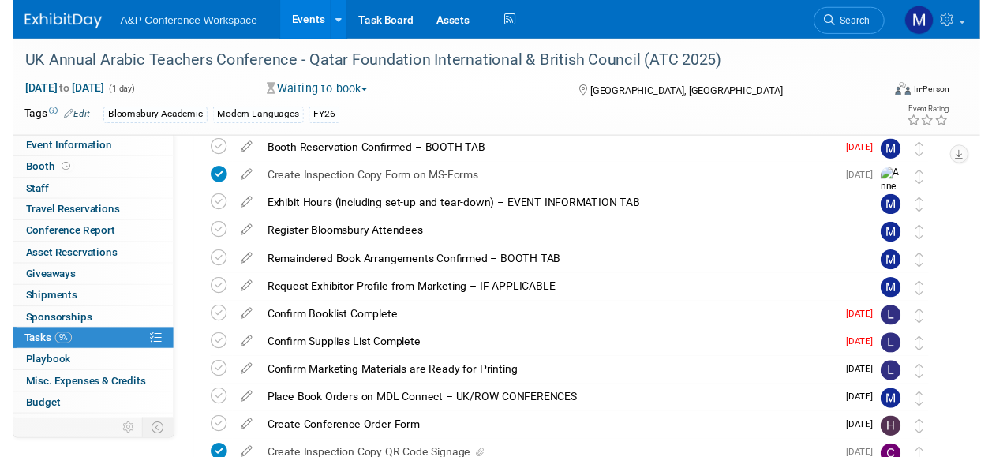
scroll to position [2, 0]
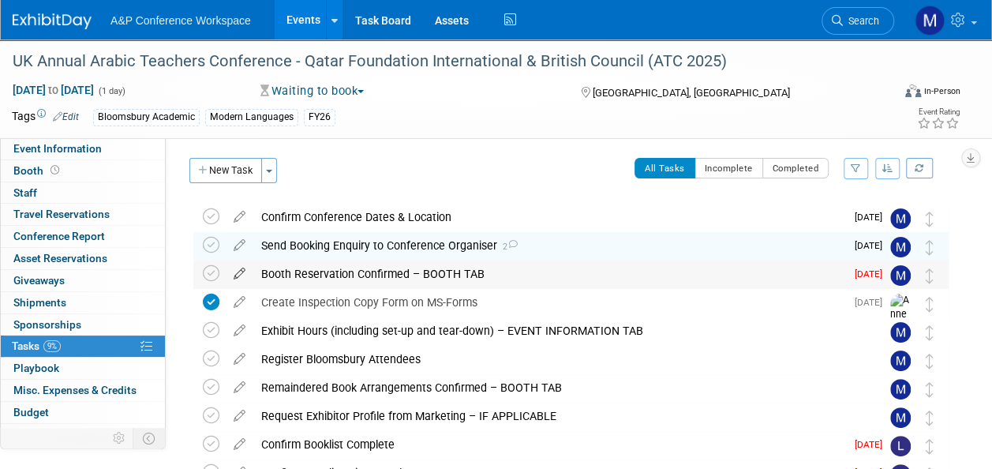
click at [237, 265] on icon at bounding box center [240, 270] width 28 height 20
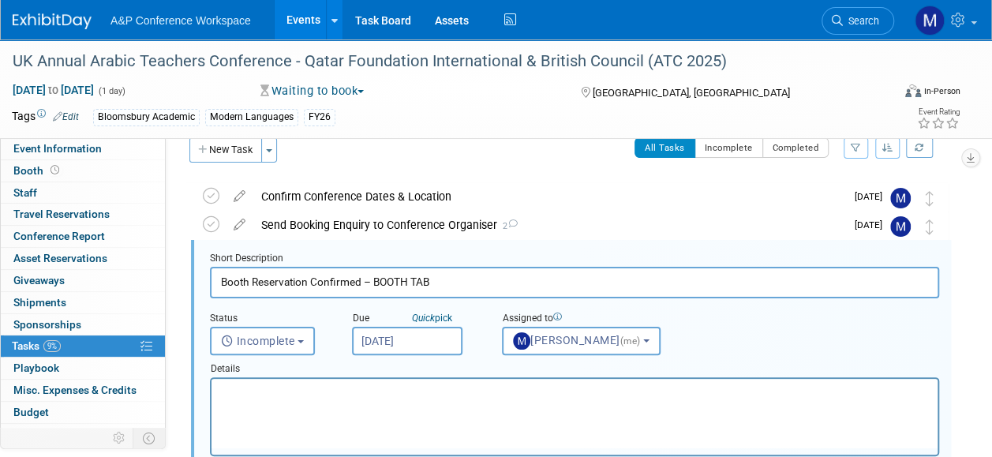
scroll to position [30, 0]
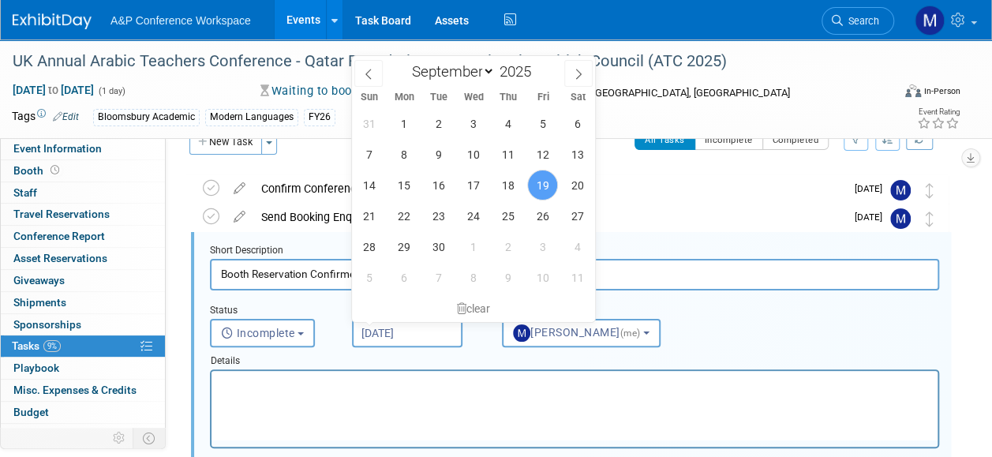
click at [409, 337] on input "[DATE]" at bounding box center [407, 333] width 111 height 28
click at [514, 218] on span "25" at bounding box center [508, 215] width 31 height 31
type input "[DATE]"
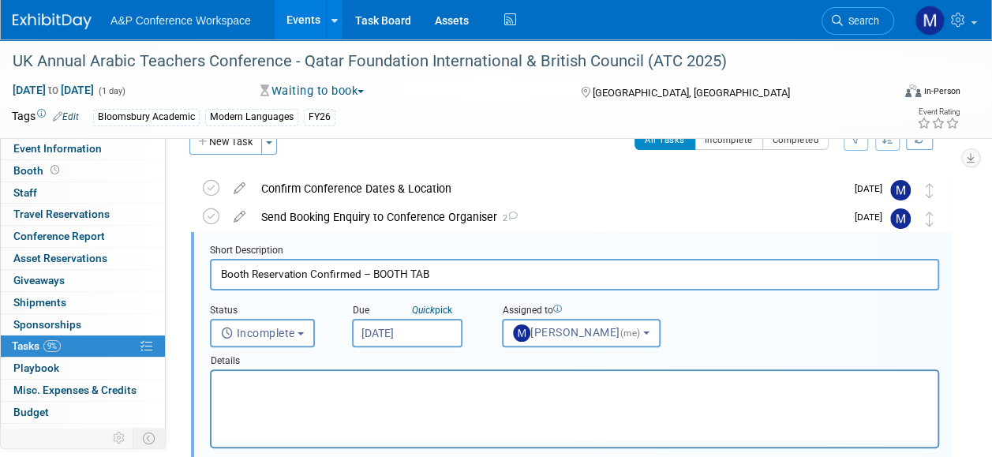
click at [429, 392] on html at bounding box center [575, 381] width 726 height 21
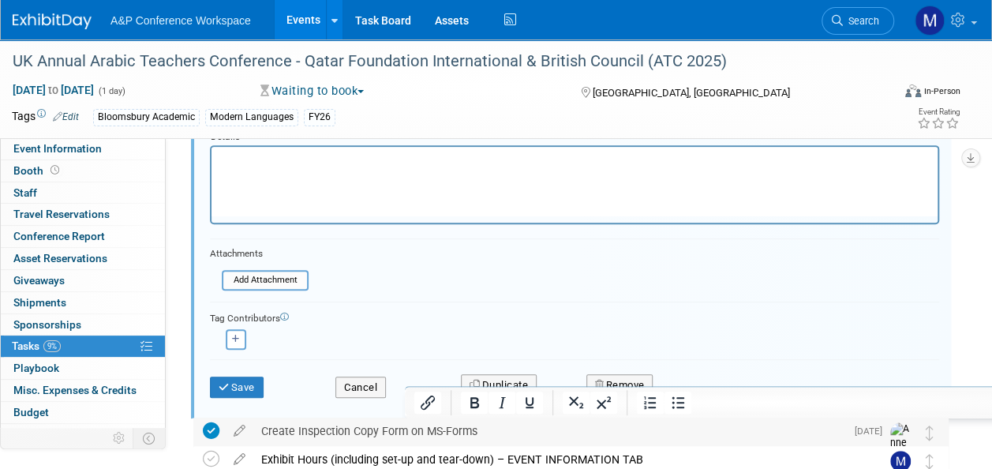
scroll to position [267, 0]
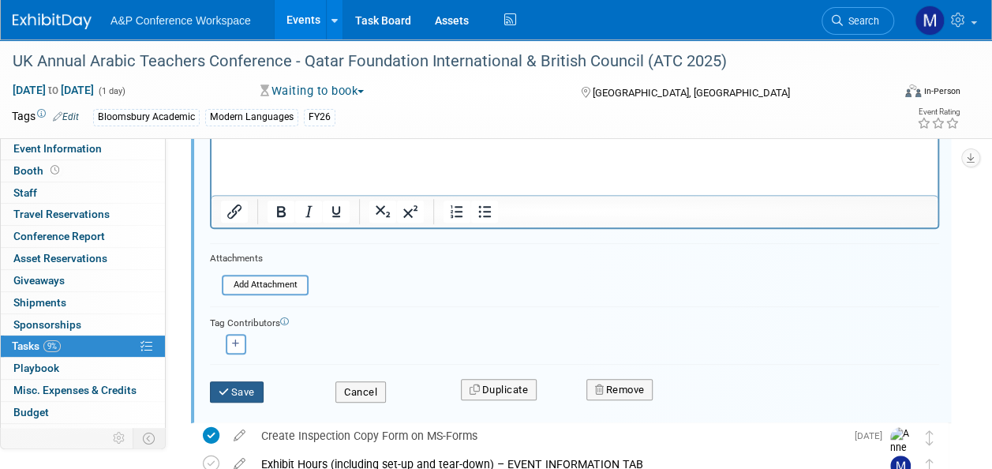
click at [236, 387] on button "Save" at bounding box center [237, 392] width 54 height 22
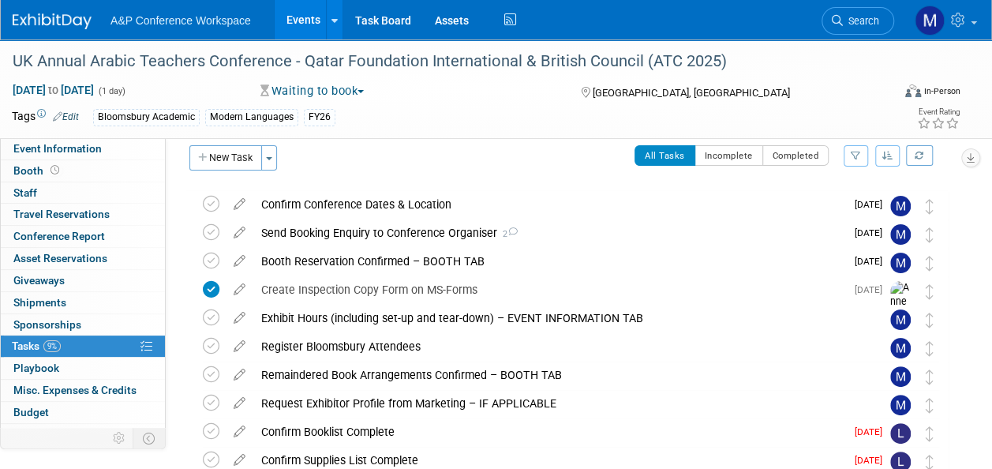
scroll to position [0, 0]
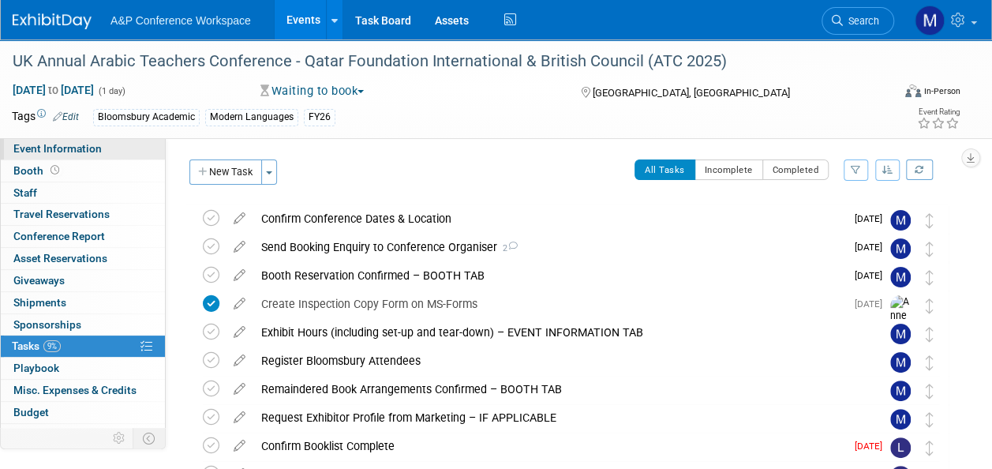
click at [80, 148] on span "Event Information" at bounding box center [57, 148] width 88 height 13
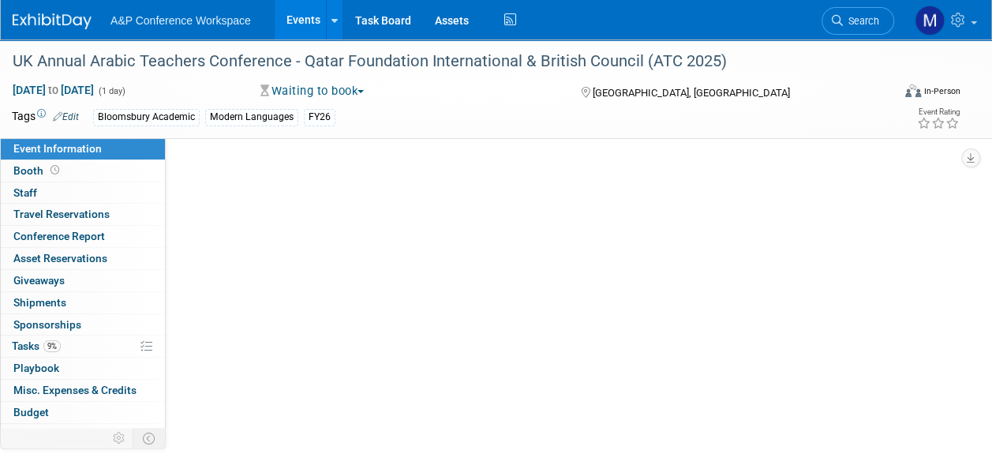
select select "Annual"
select select "Level 2"
select select "In-Person Booth"
select select "Modern Languages"
select select "Bloomsbury Academic"
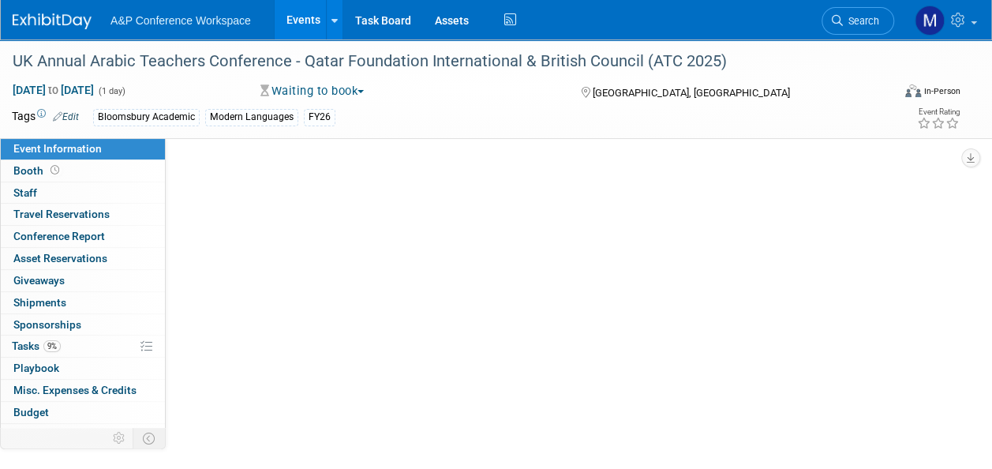
select select "[PERSON_NAME]"
select select "Brand/Subject Presence​"
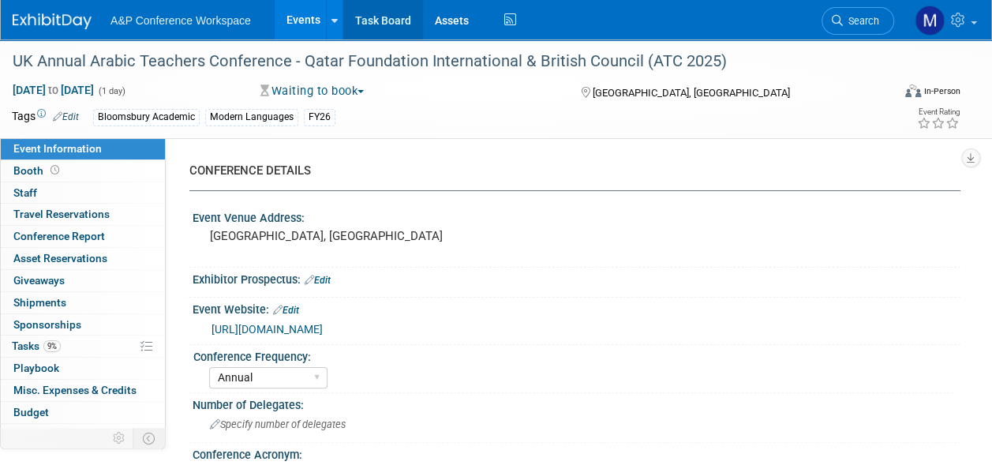
click at [395, 24] on link "Task Board" at bounding box center [383, 19] width 80 height 39
